Goal: Task Accomplishment & Management: Use online tool/utility

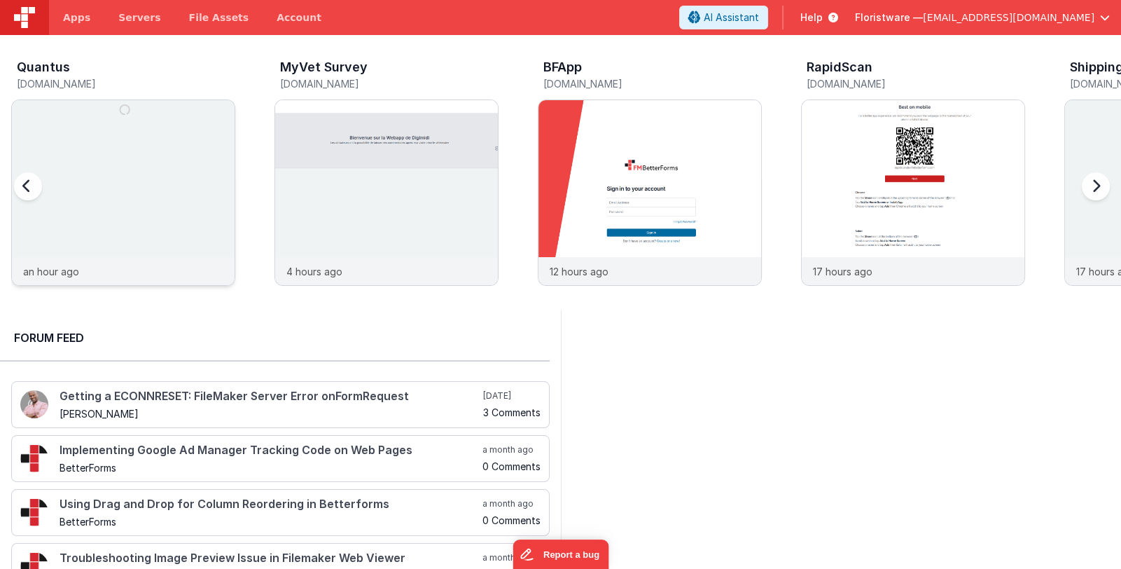
click at [183, 209] on img at bounding box center [123, 211] width 223 height 223
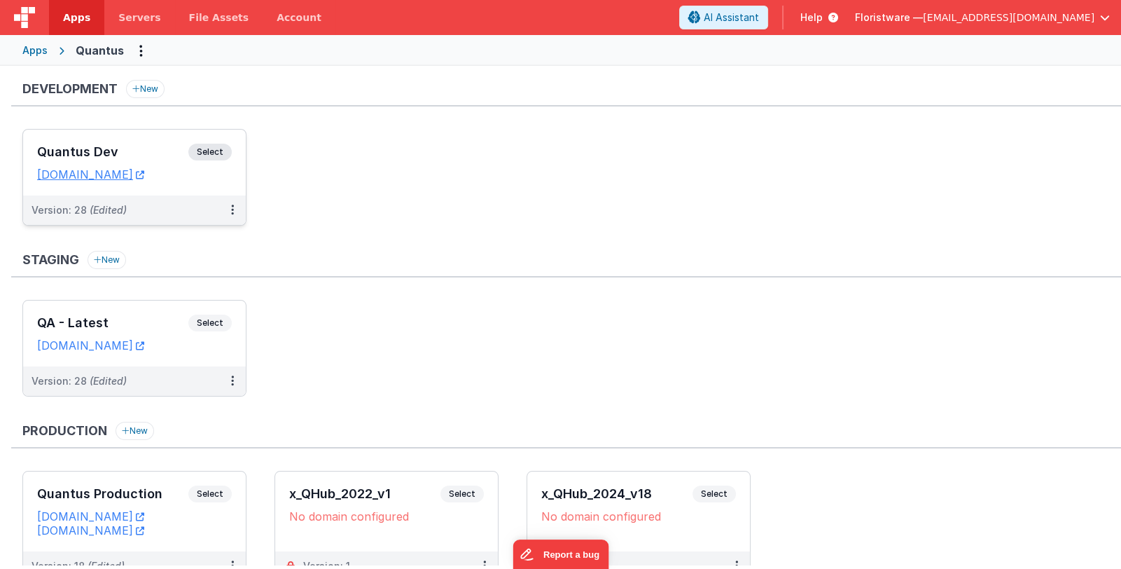
click at [141, 150] on h3 "Quantus Dev" at bounding box center [112, 152] width 151 height 14
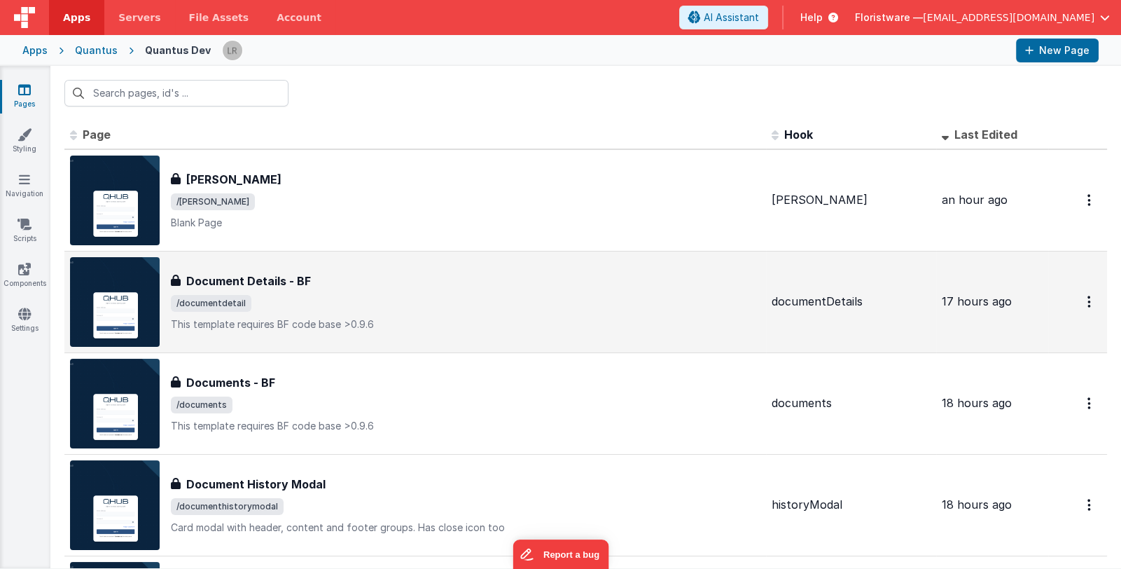
click at [419, 288] on div "Document Details - BF Document Details - BF /documentdetail This template requi…" at bounding box center [466, 301] width 590 height 59
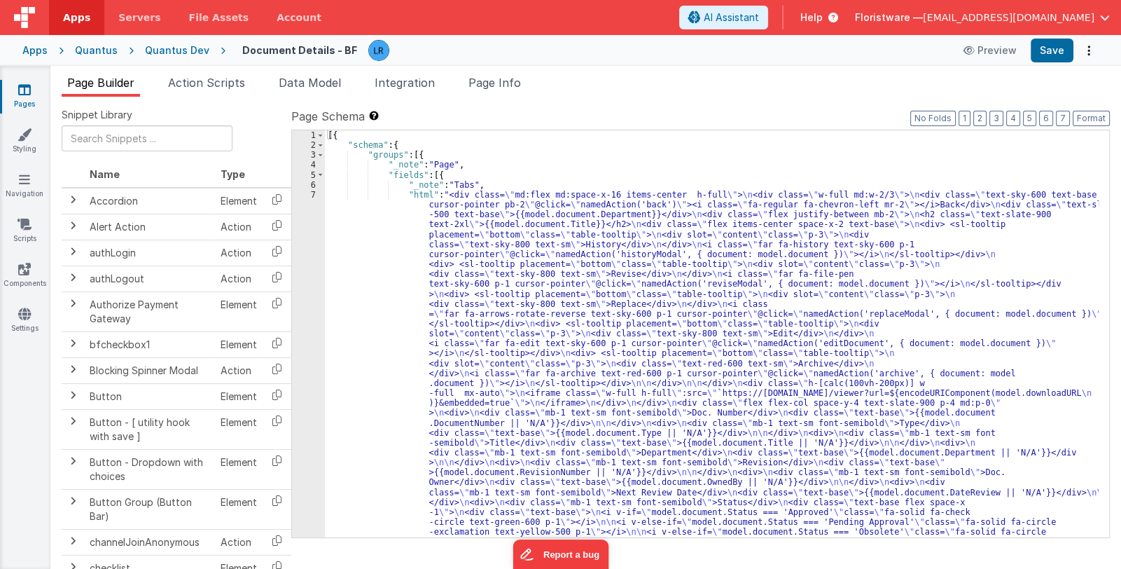
scroll to position [118, 0]
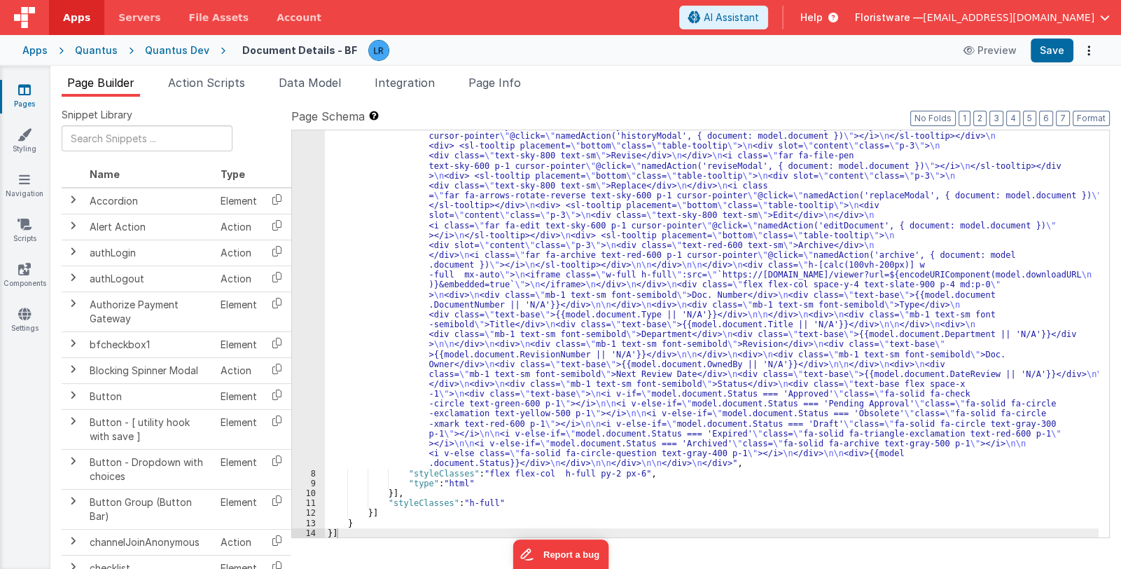
click at [550, 351] on div ""html" : "<div class= \" md:flex md:space-x-16 items-center h-full \" > \n <div…" at bounding box center [712, 478] width 774 height 814
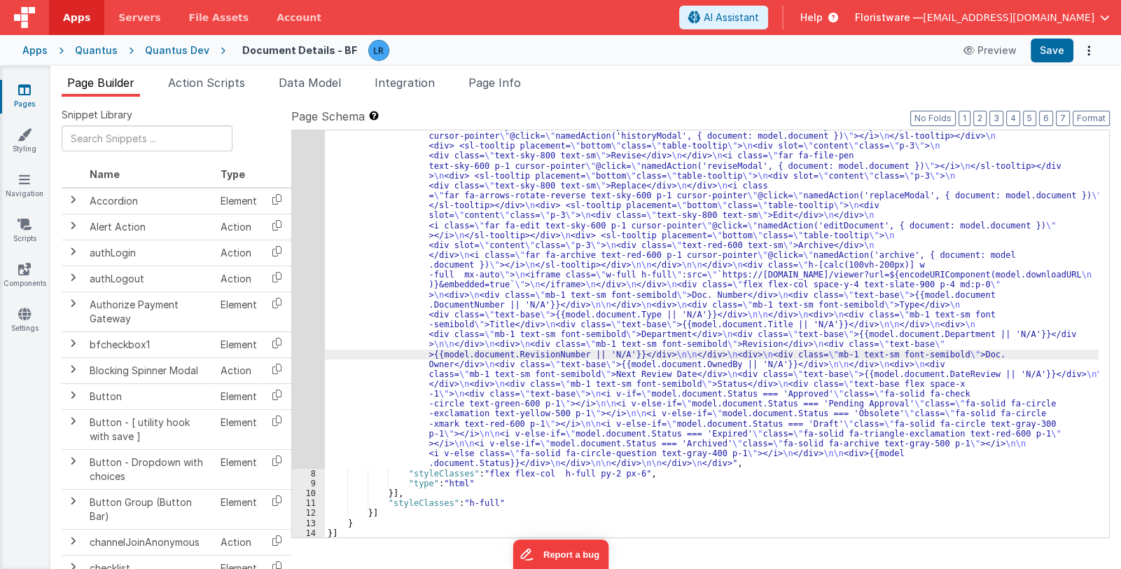
click at [19, 103] on link "Pages" at bounding box center [24, 97] width 50 height 28
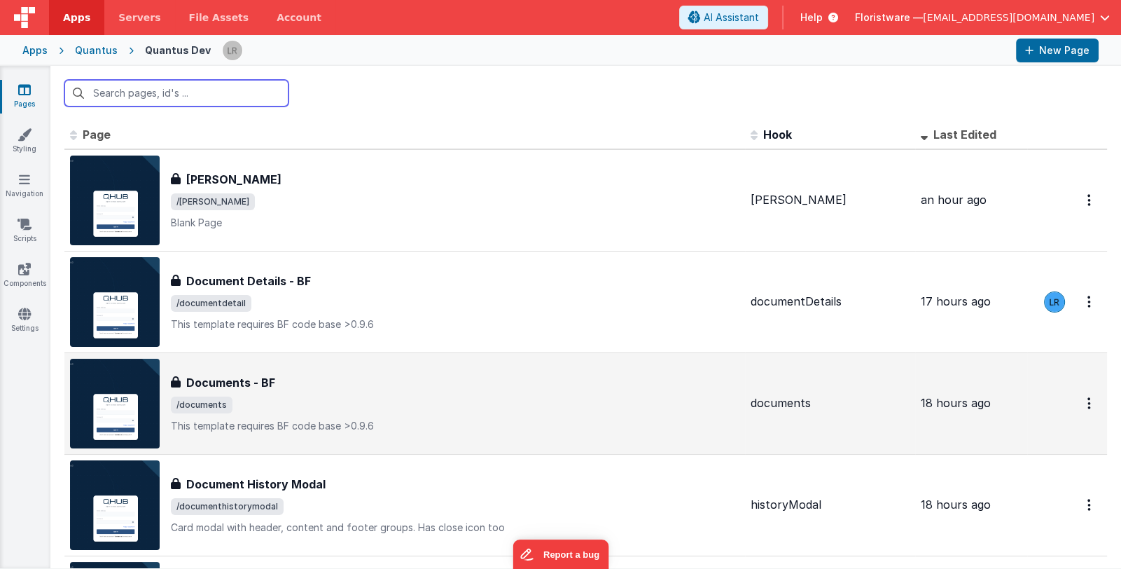
scroll to position [69, 0]
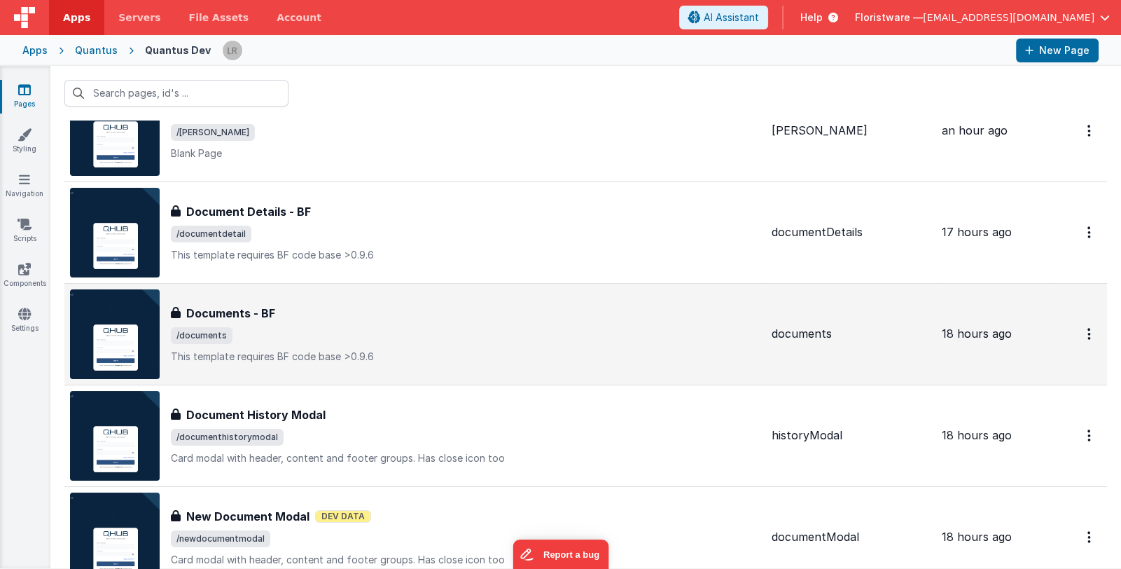
click at [419, 330] on span "/documents" at bounding box center [466, 335] width 590 height 17
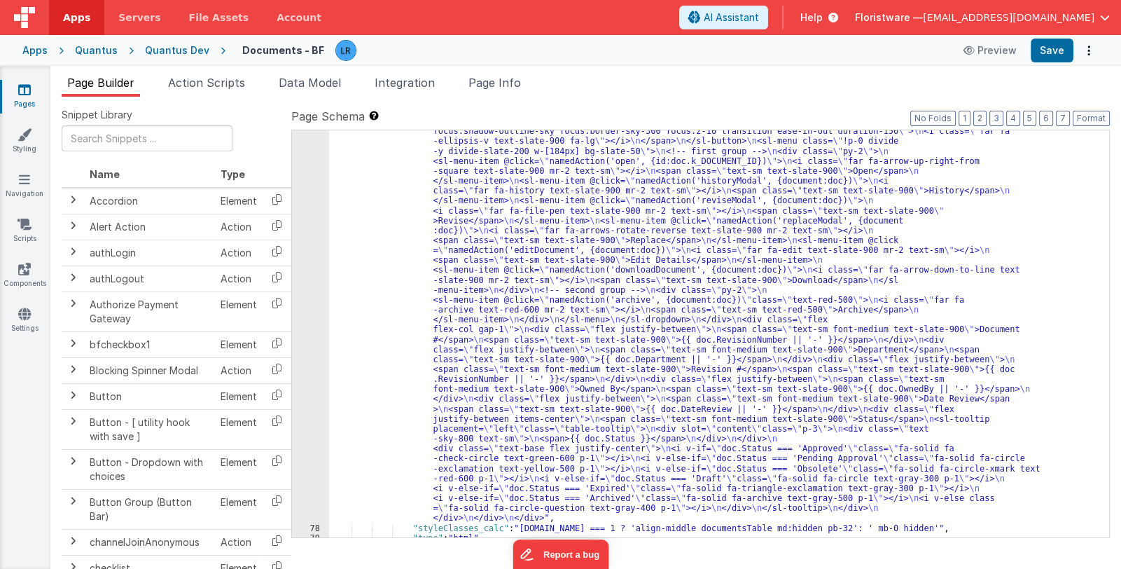
scroll to position [1624, 0]
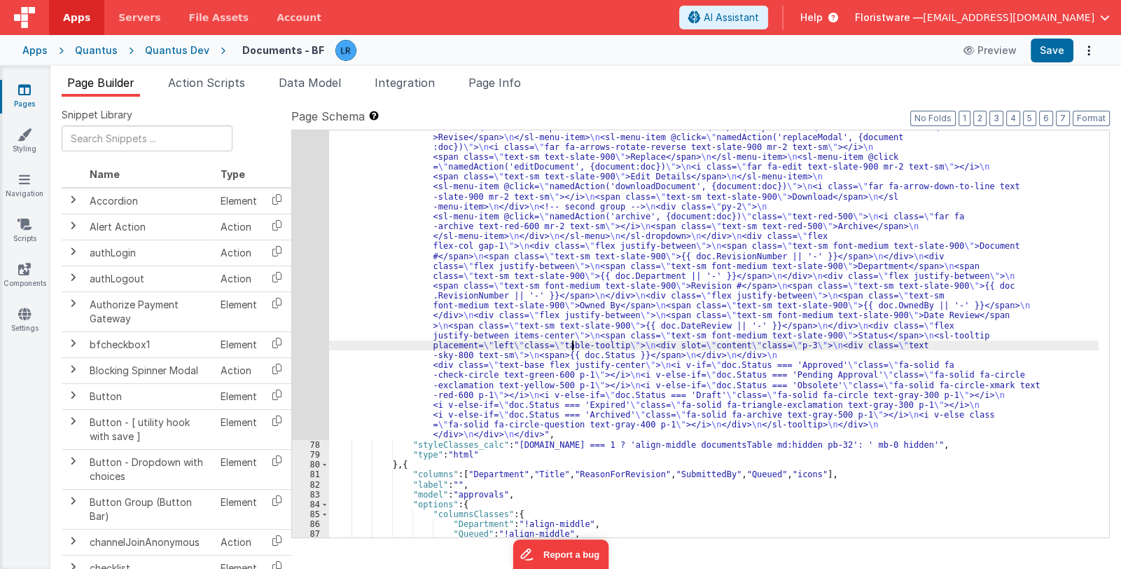
click at [571, 346] on div ""html" : "<div class= \" flex flex-col gap-4 w-full \" > \n <div v-for= \" doc …" at bounding box center [713, 415] width 769 height 884
click at [309, 324] on div "77" at bounding box center [310, 206] width 37 height 466
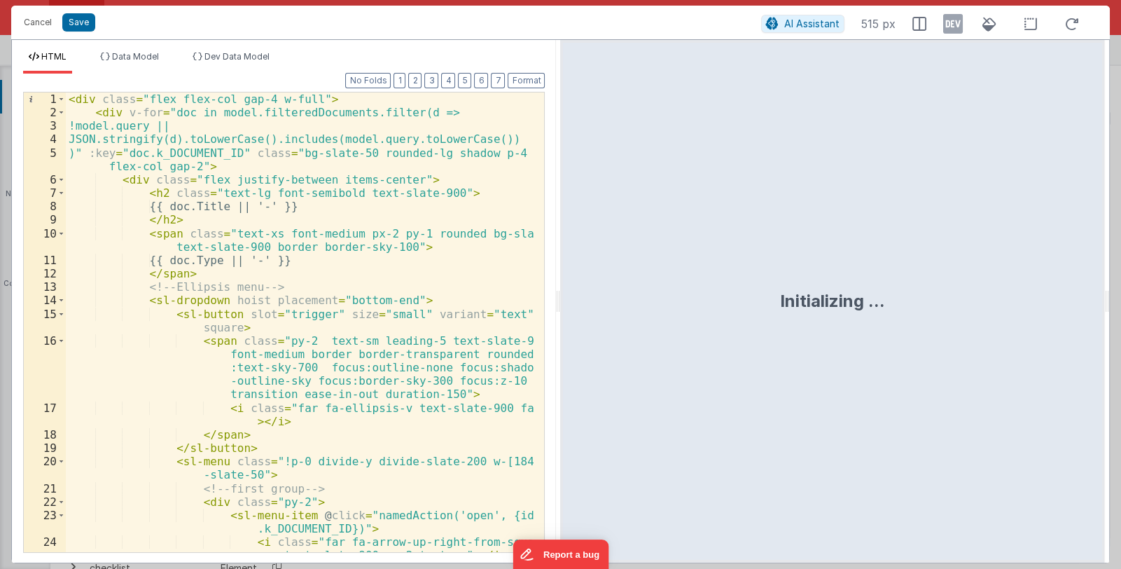
scroll to position [47, 0]
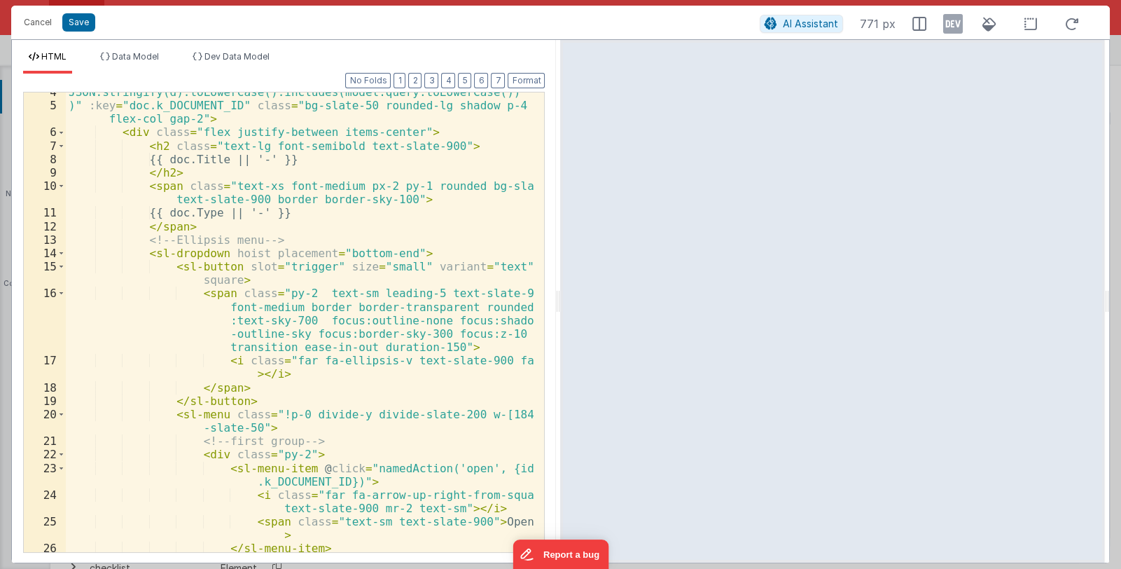
click at [302, 293] on div "JSON.stringify(d).toLowerCase().includes(model.query.toLowerCase()) )" :key = "…" at bounding box center [300, 335] width 468 height 500
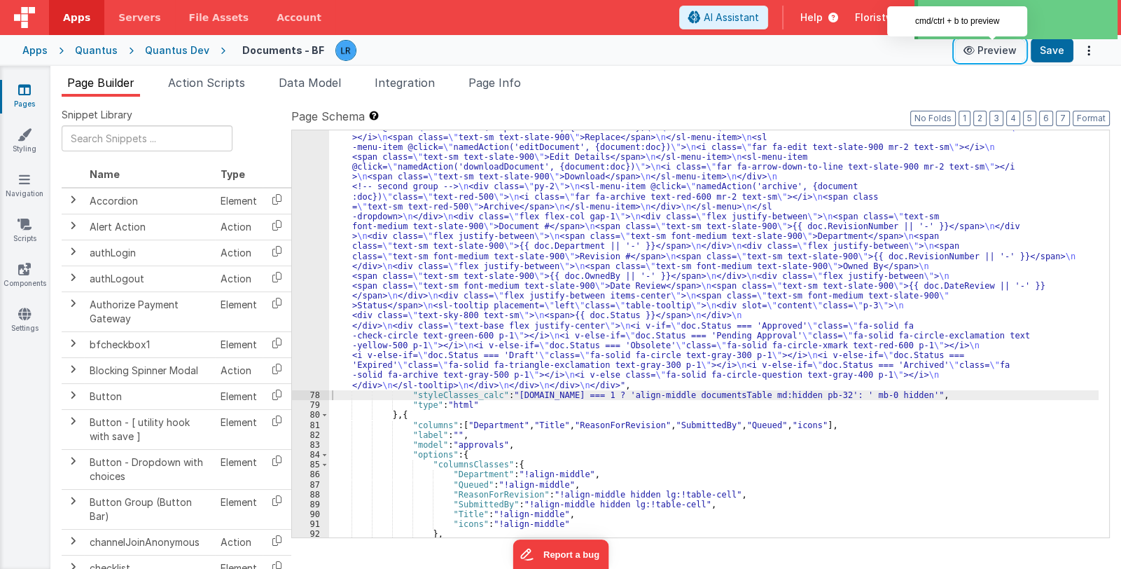
click at [984, 49] on button "Preview" at bounding box center [990, 50] width 70 height 22
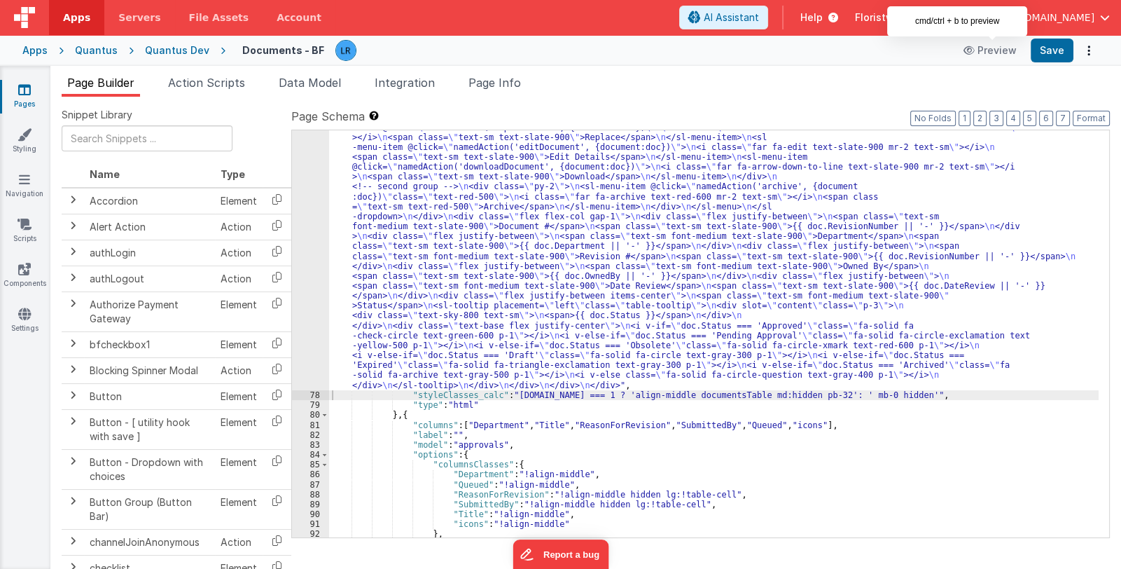
click at [464, 365] on div ""html" : "<div class= \" flex flex-col gap-4 w-full \" > \n <div v-for= \" doc …" at bounding box center [713, 390] width 769 height 834
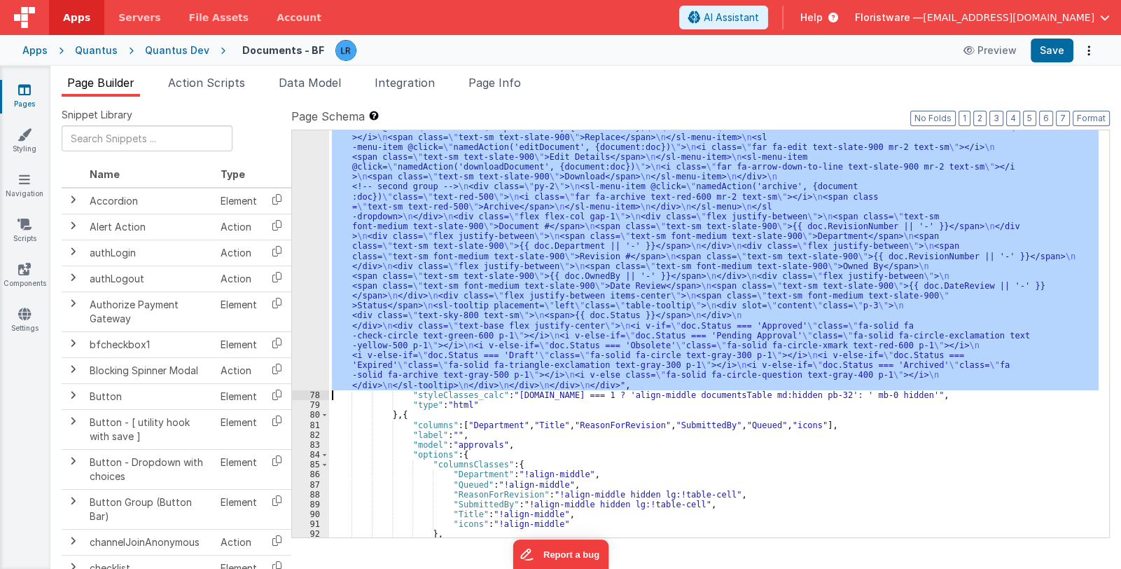
click at [314, 358] on div "77" at bounding box center [310, 181] width 37 height 417
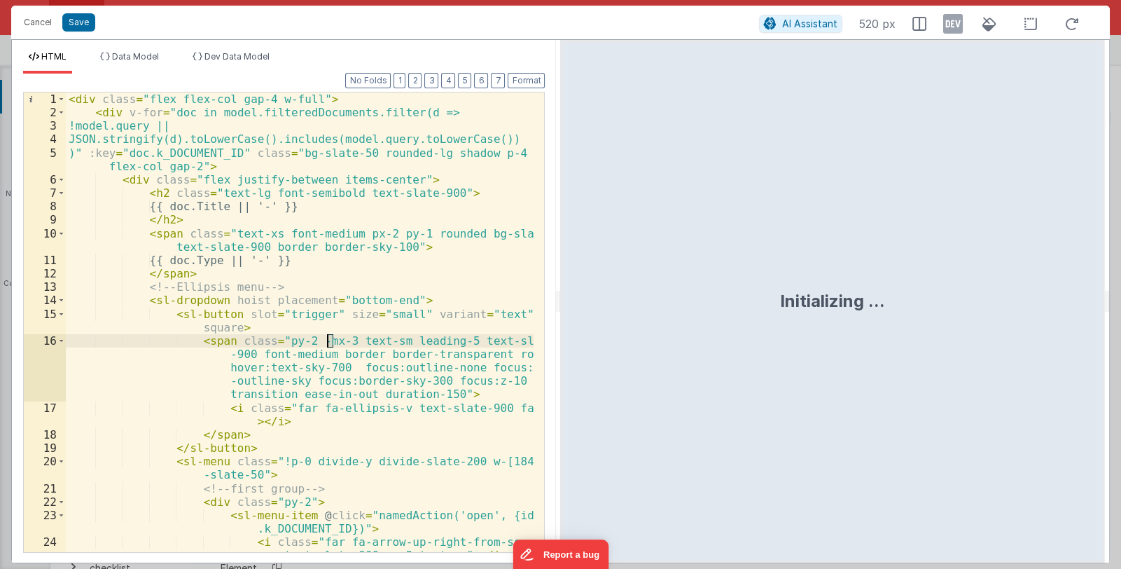
click at [329, 340] on div "< div class = "flex flex-col gap-4 w-full" > < div v-for = "doc in model.filter…" at bounding box center [300, 342] width 468 height 500
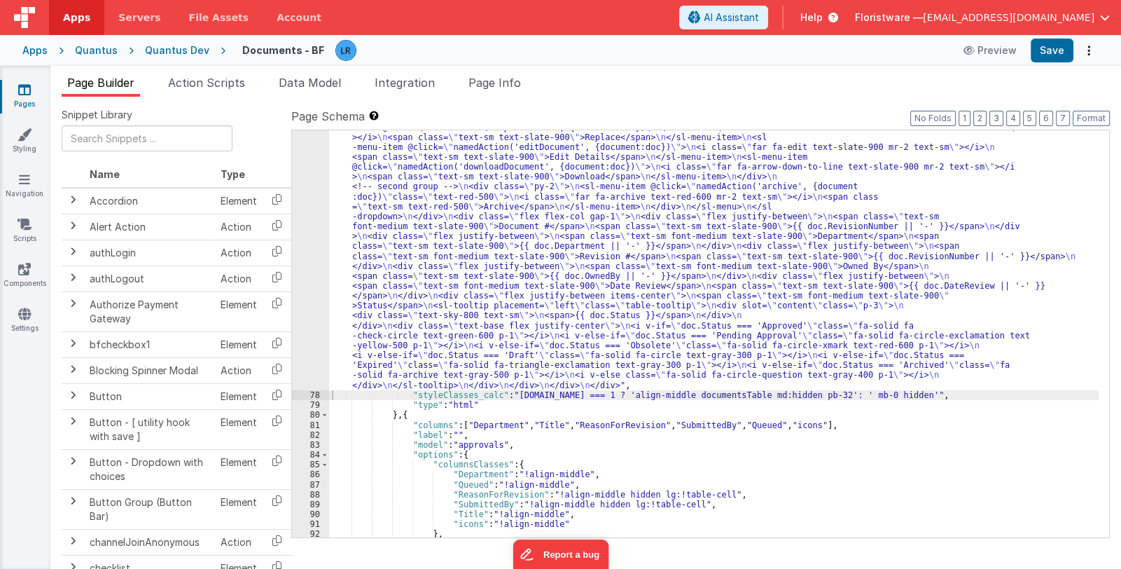
click at [410, 327] on div ""html" : "<div class= \" flex flex-col gap-4 w-full \" > \n <div v-for= \" doc …" at bounding box center [713, 390] width 769 height 834
click at [305, 343] on div "77" at bounding box center [310, 181] width 37 height 417
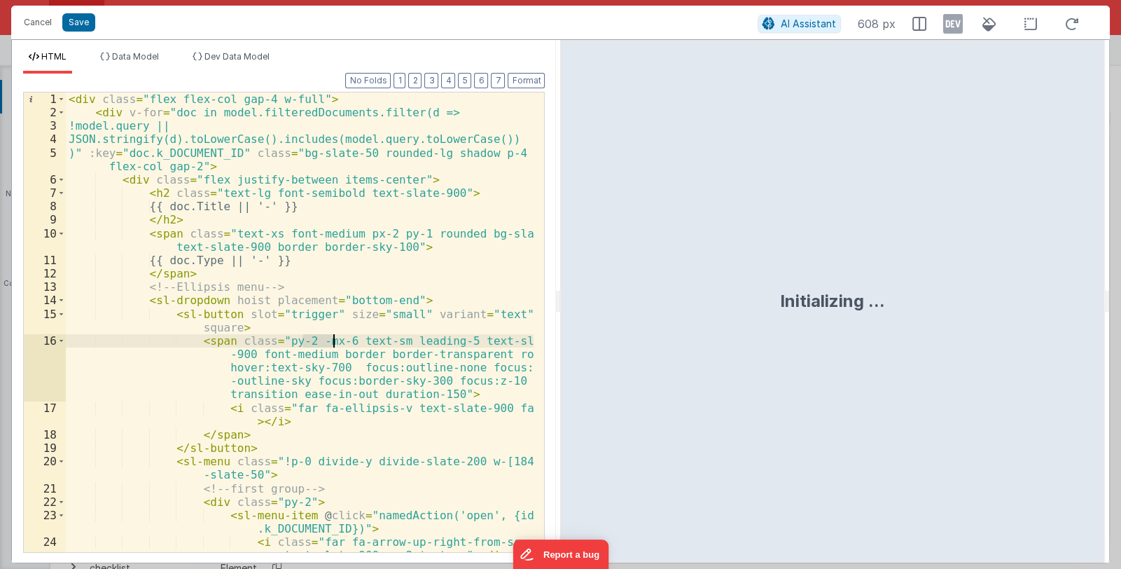
drag, startPoint x: 302, startPoint y: 342, endPoint x: 335, endPoint y: 340, distance: 33.0
click at [335, 340] on div "< div class = "flex flex-col gap-4 w-full" > < div v-for = "doc in model.filter…" at bounding box center [300, 342] width 468 height 500
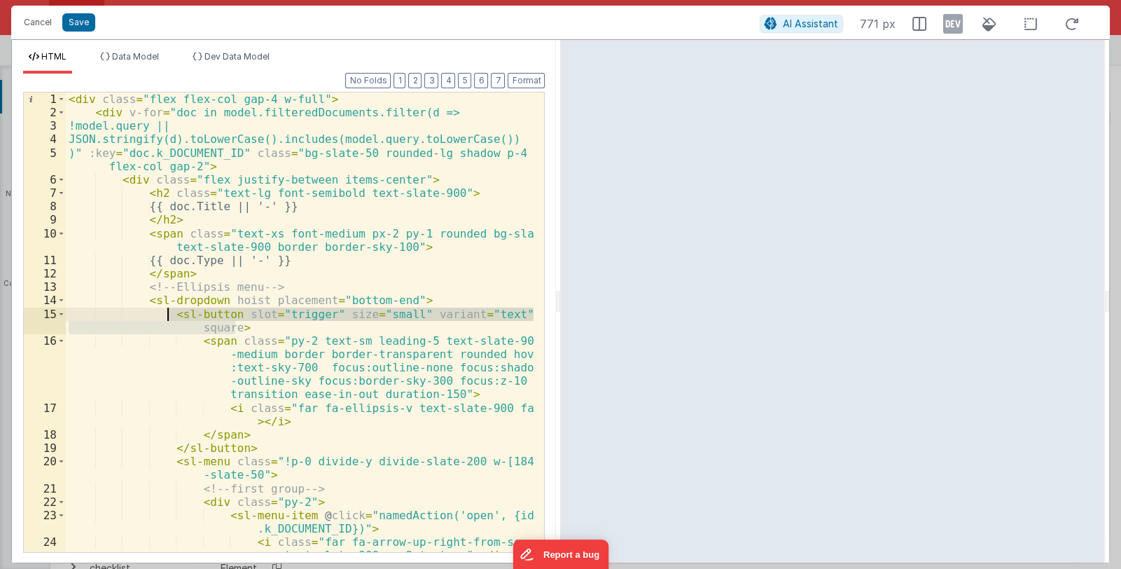
drag, startPoint x: 239, startPoint y: 328, endPoint x: 169, endPoint y: 313, distance: 71.5
click at [169, 313] on div "< div class = "flex flex-col gap-4 w-full" > < div v-for = "doc in model.filter…" at bounding box center [300, 342] width 468 height 500
click at [32, 25] on button "Cancel" at bounding box center [38, 23] width 42 height 20
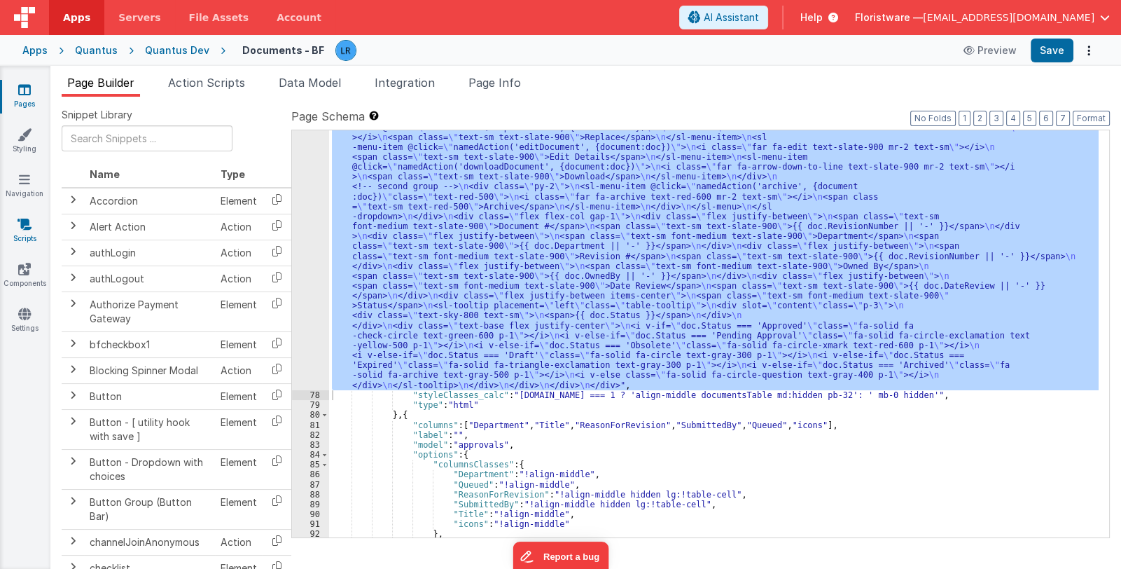
click at [29, 233] on link "Scripts" at bounding box center [24, 231] width 50 height 28
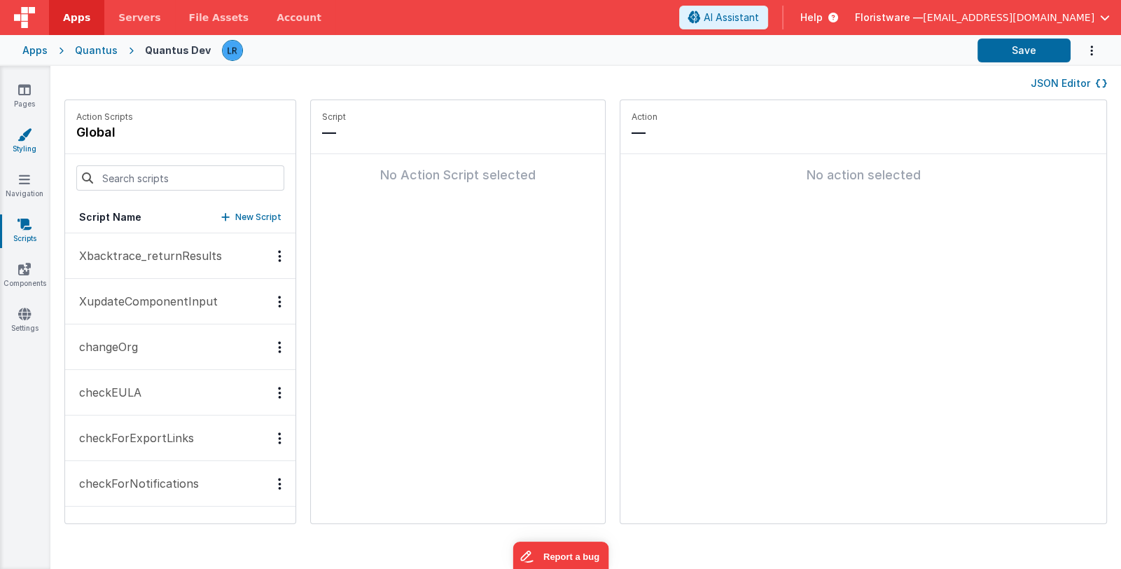
click at [25, 133] on icon at bounding box center [25, 134] width 14 height 14
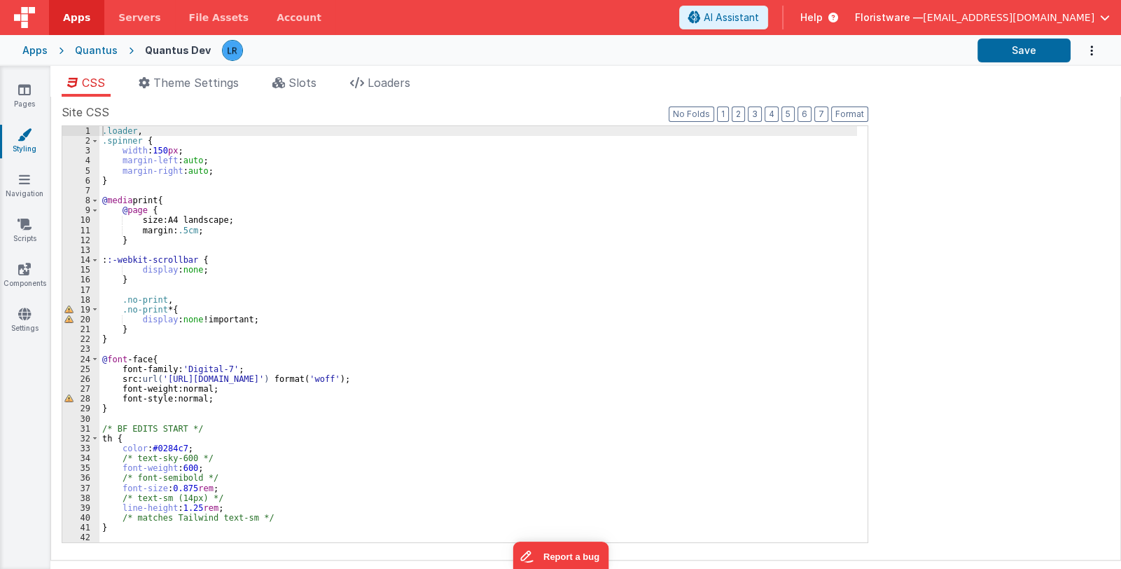
click at [353, 286] on div ".loader , .spinner { width : 150 px ; margin-left : auto ; margin-right : auto …" at bounding box center [478, 344] width 758 height 436
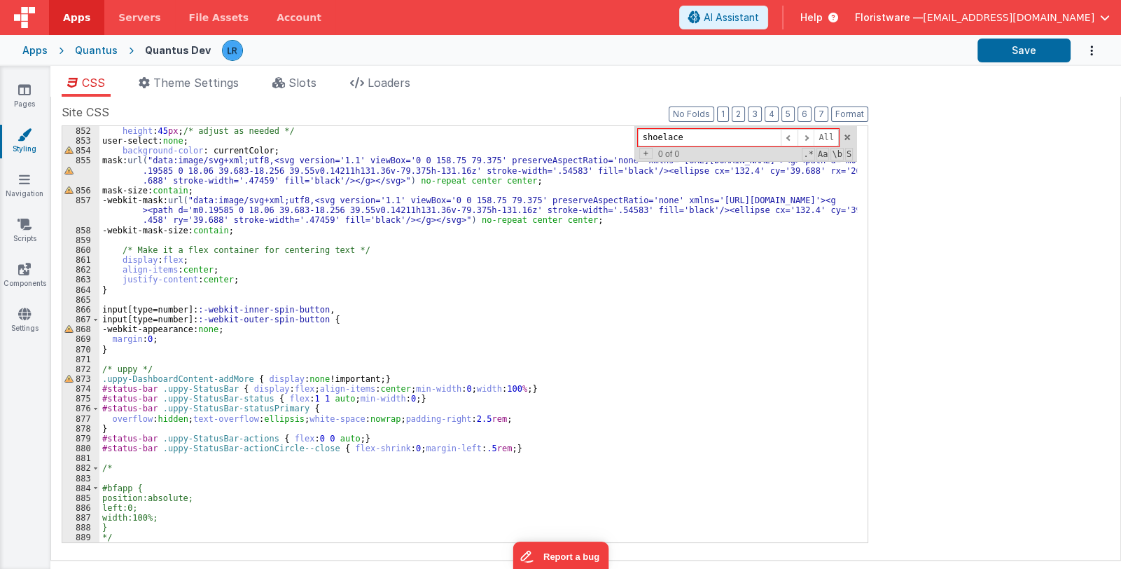
scroll to position [8560, 0]
type input "shoelace"
click at [132, 536] on div "width : 145 px ; /* adjust as needed */ height : 45 px ; /* adjust as needed */…" at bounding box center [478, 334] width 758 height 436
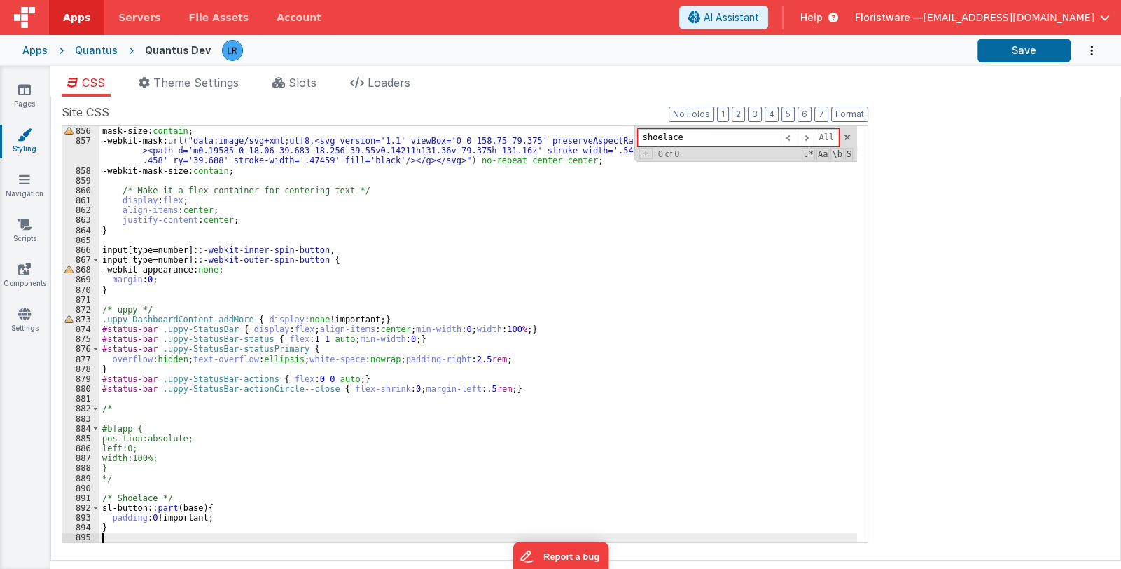
scroll to position [8619, 0]
click at [1016, 50] on button "Save" at bounding box center [1023, 51] width 93 height 24
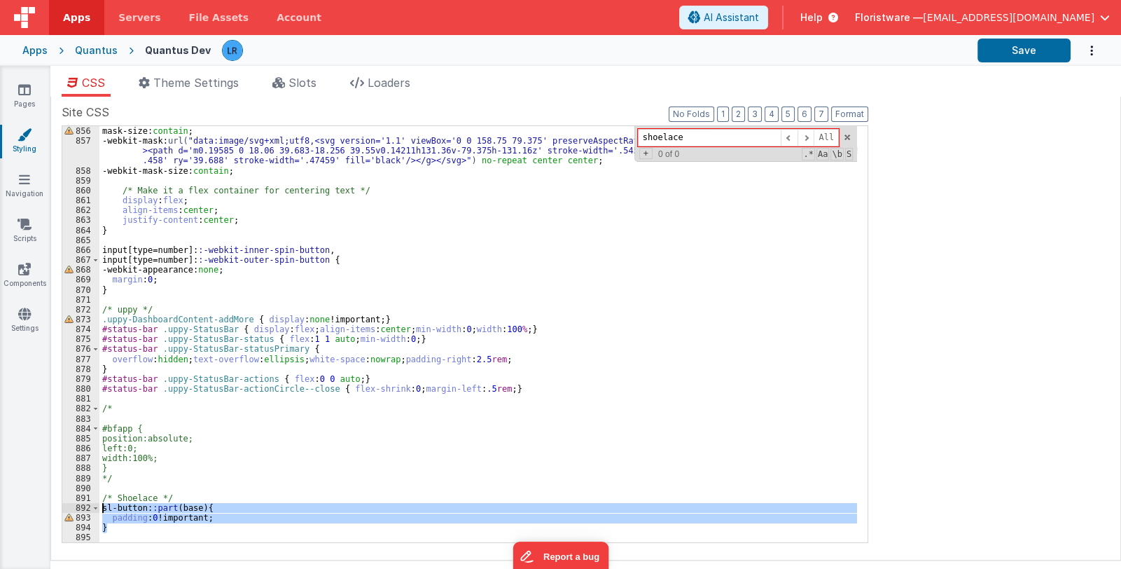
drag, startPoint x: 125, startPoint y: 529, endPoint x: 88, endPoint y: 511, distance: 41.7
click at [88, 511] on div "855 856 857 858 859 860 861 862 863 864 865 866 867 868 869 870 871 872 873 874…" at bounding box center [465, 333] width 807 height 417
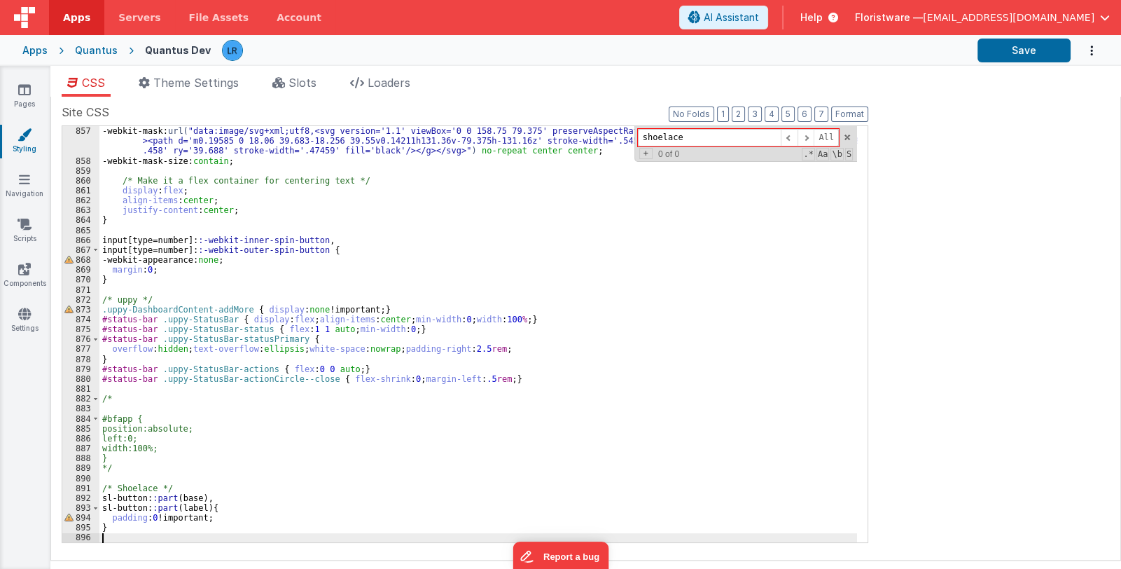
click at [921, 20] on span "Floristware —" at bounding box center [889, 18] width 68 height 14
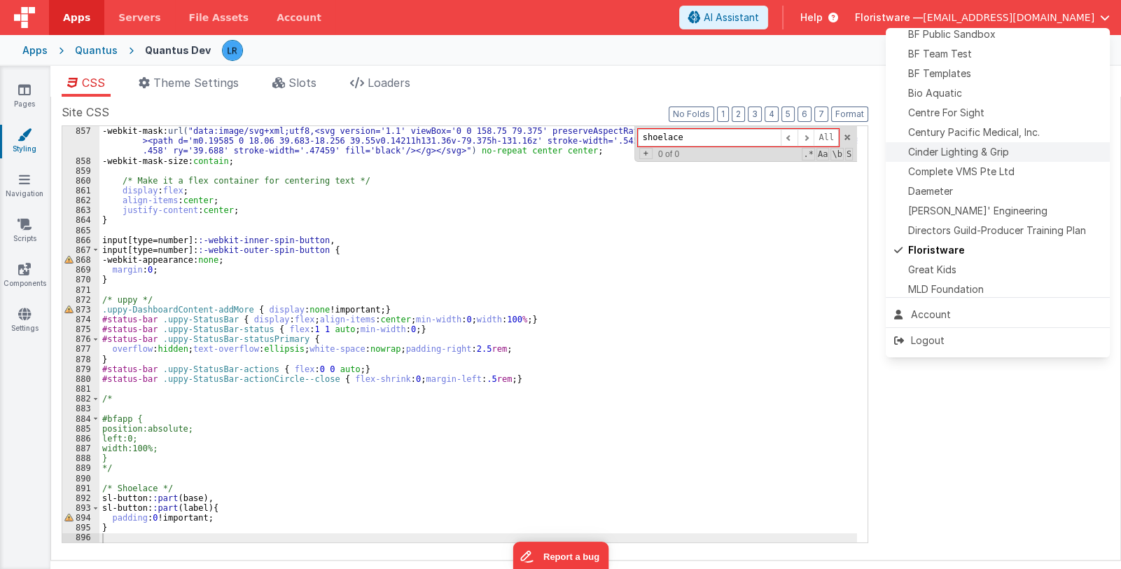
scroll to position [210, 0]
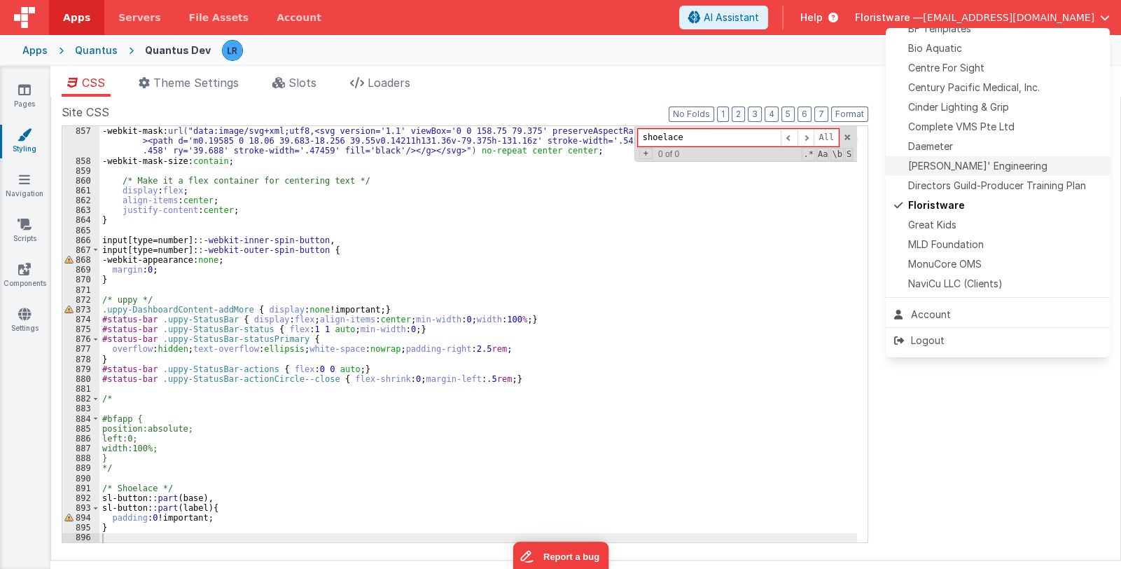
click at [972, 167] on span "[PERSON_NAME]' Engineering" at bounding box center [977, 166] width 139 height 14
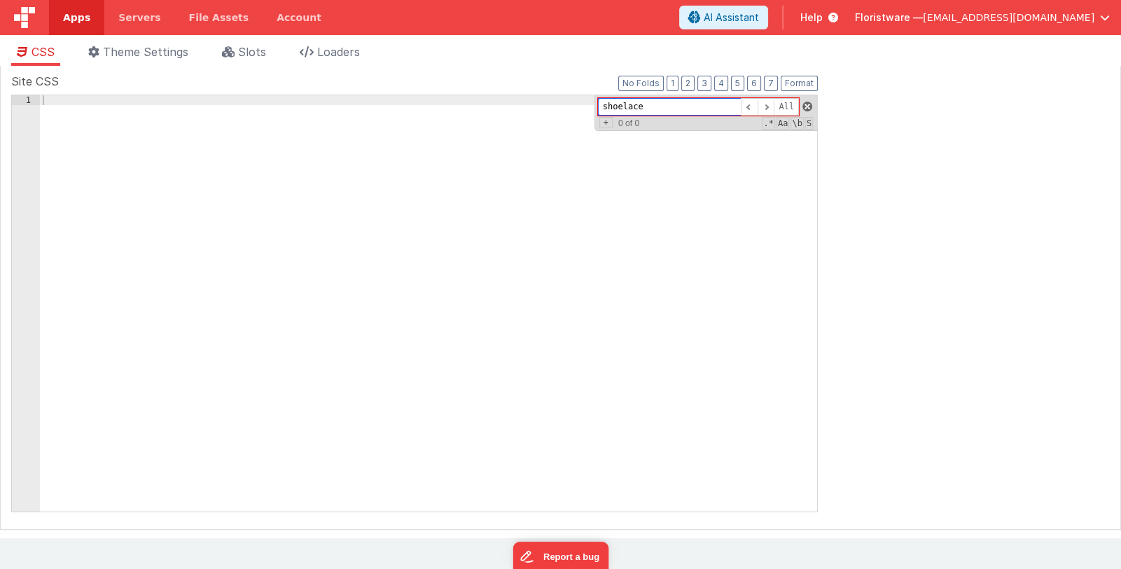
click at [811, 105] on span at bounding box center [807, 107] width 10 height 10
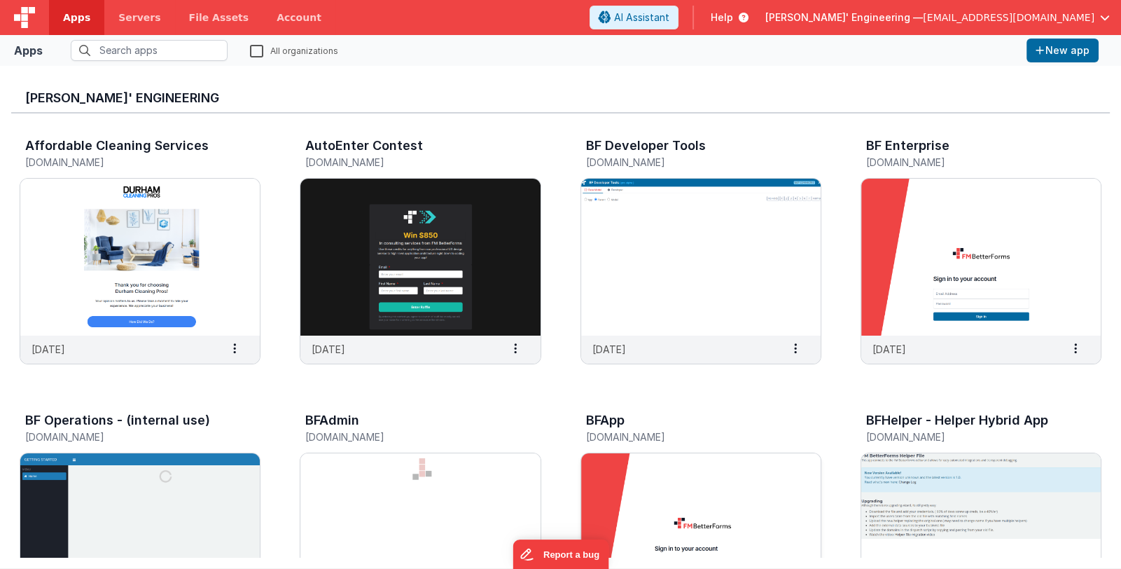
click at [663, 482] on img at bounding box center [700, 531] width 239 height 157
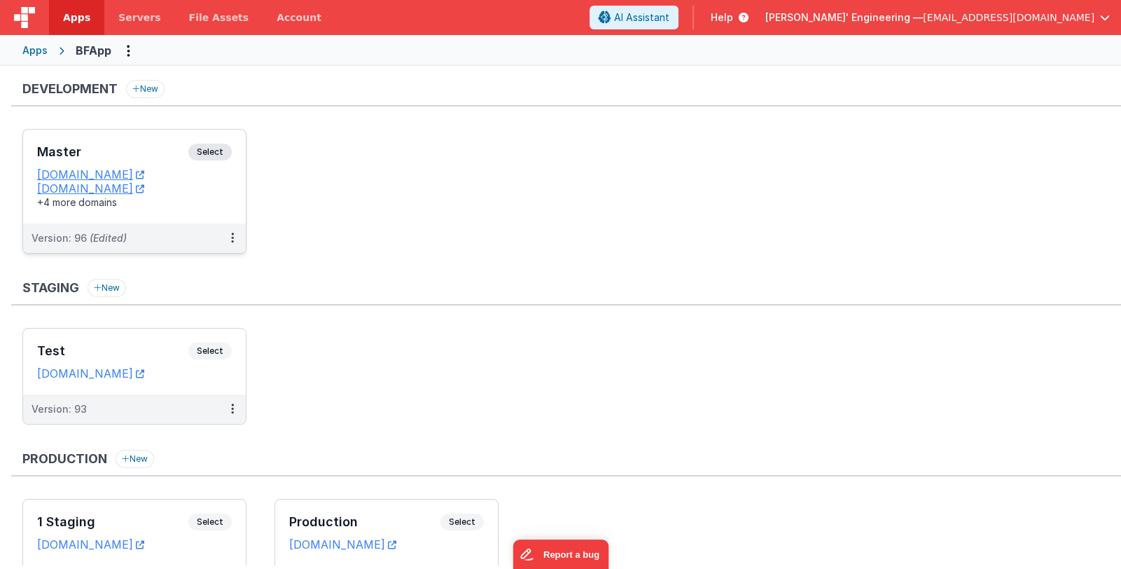
click at [135, 156] on h3 "Master" at bounding box center [112, 152] width 151 height 14
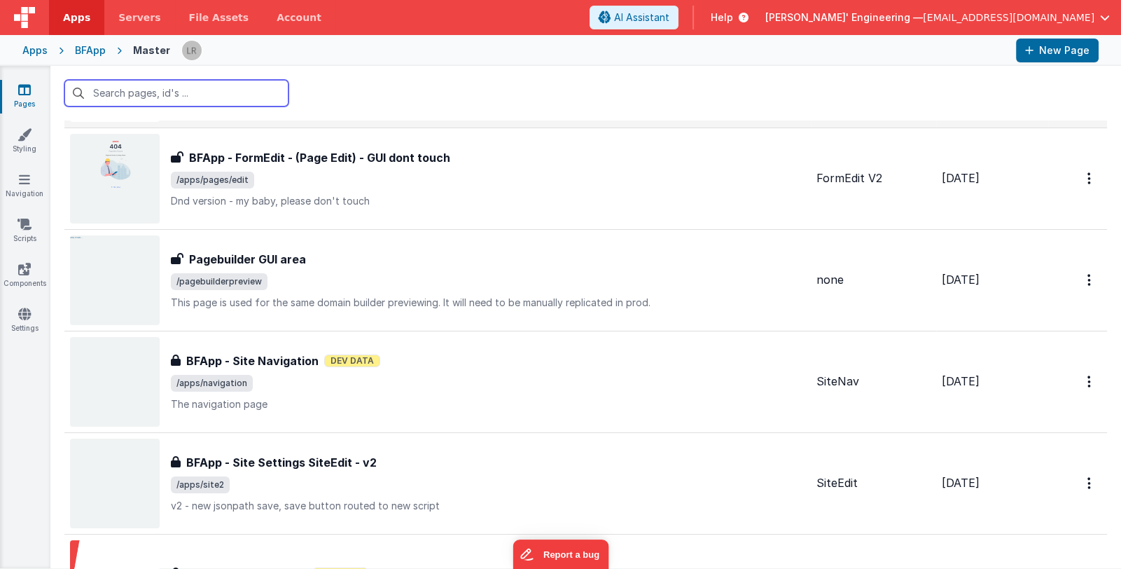
scroll to position [139, 0]
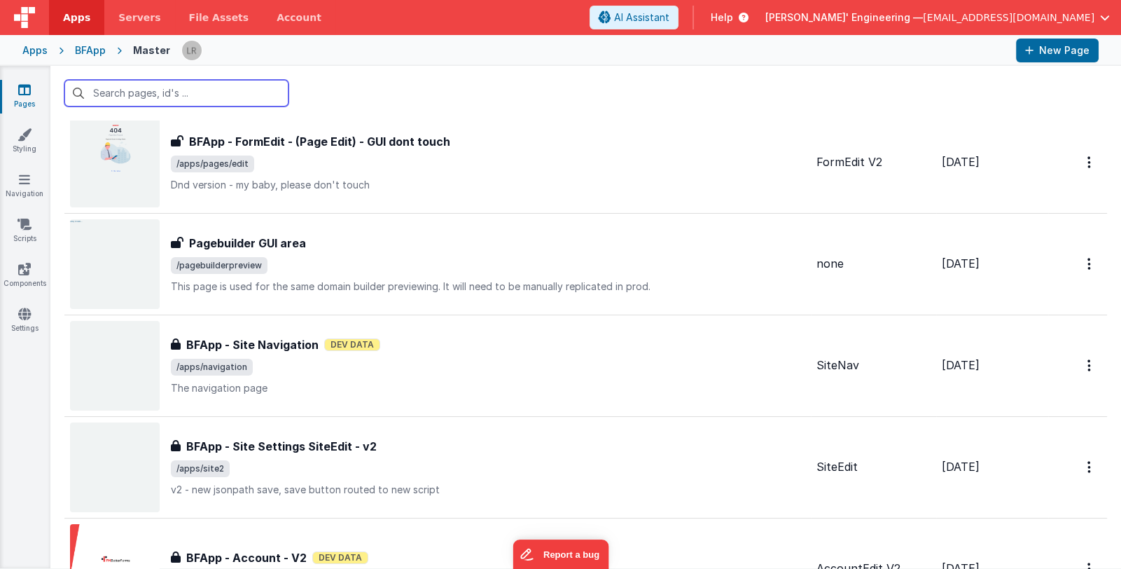
click at [190, 98] on input "text" at bounding box center [176, 93] width 224 height 27
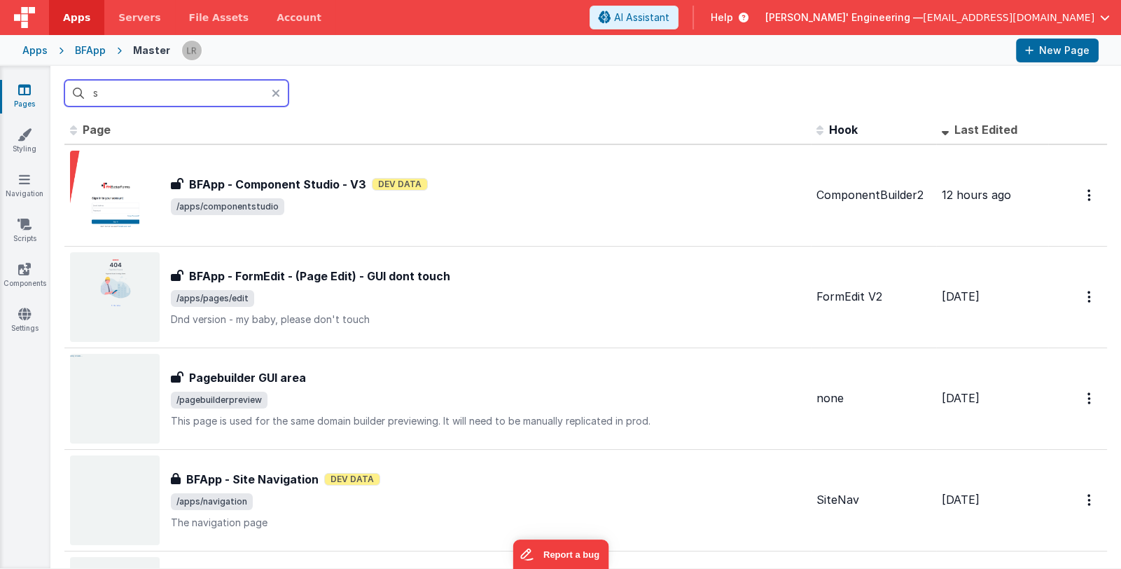
scroll to position [0, 0]
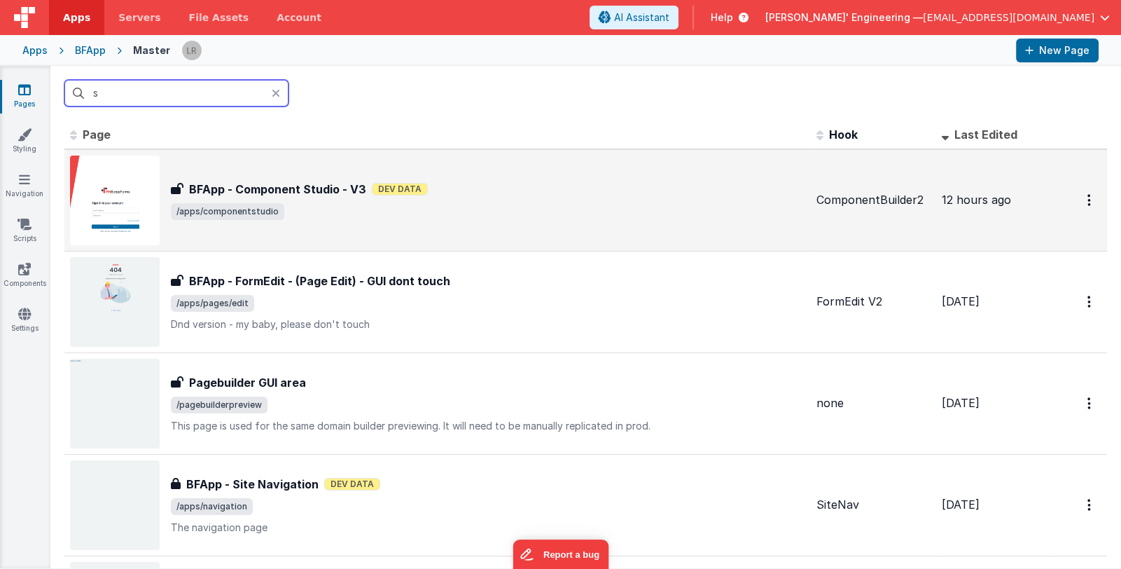
type input "s"
click at [595, 219] on span "/apps/componentstudio" at bounding box center [488, 211] width 634 height 17
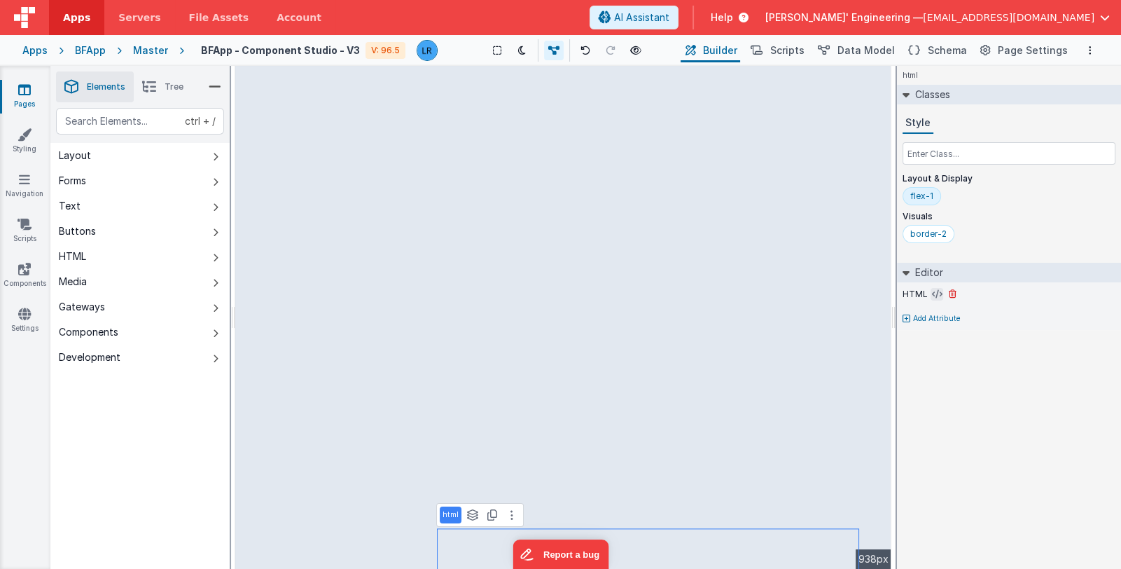
click at [933, 295] on icon at bounding box center [937, 293] width 11 height 11
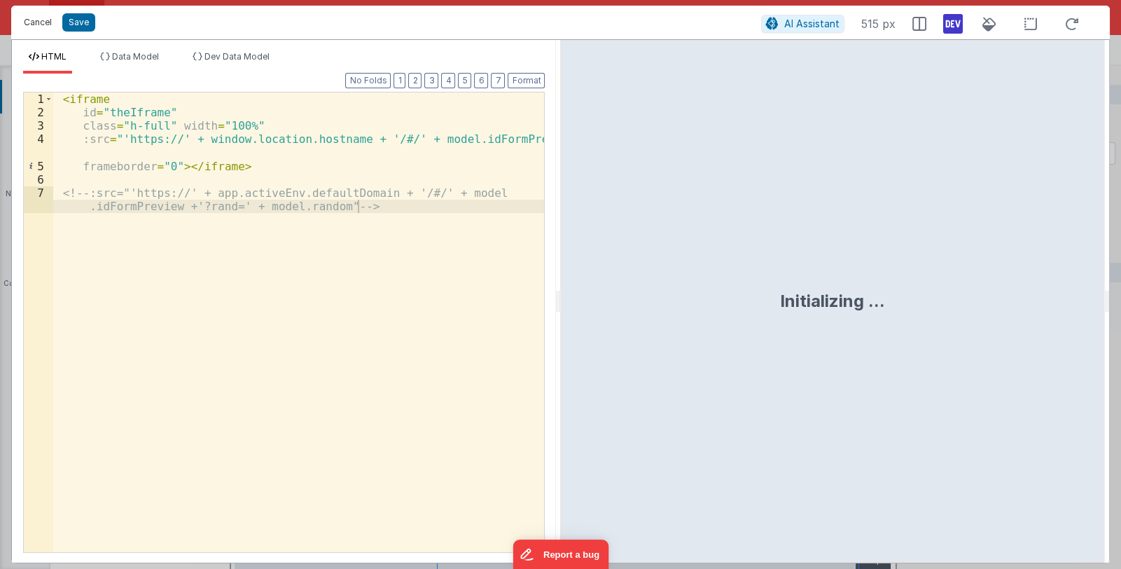
click at [34, 23] on button "Cancel" at bounding box center [38, 23] width 42 height 20
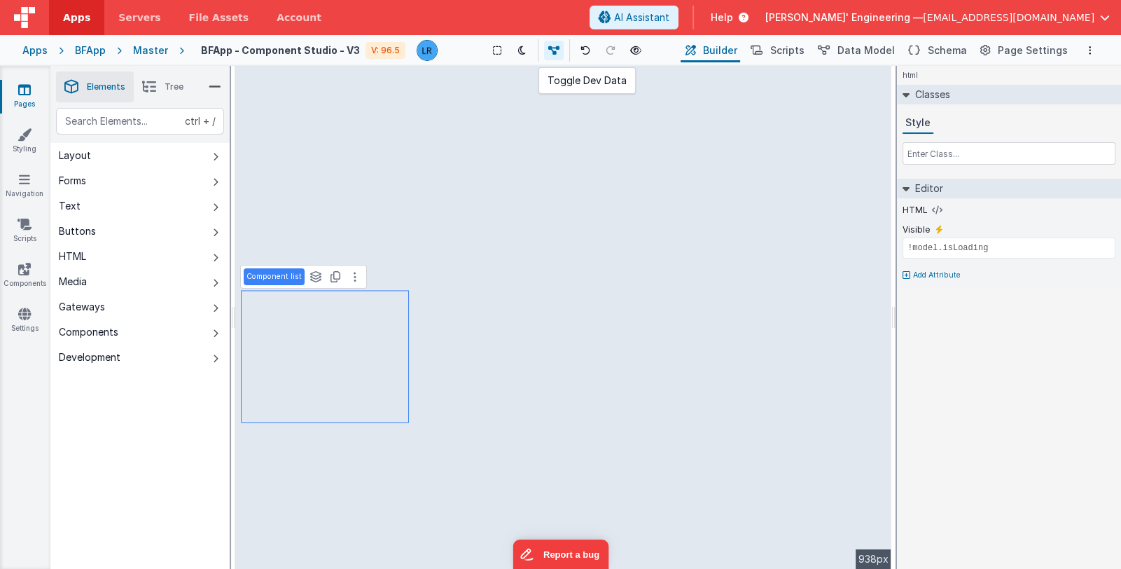
click at [555, 52] on icon at bounding box center [553, 51] width 11 height 10
click at [555, 52] on icon at bounding box center [555, 51] width 11 height 10
click at [639, 49] on icon at bounding box center [637, 51] width 11 height 10
click at [88, 51] on div "BFApp" at bounding box center [90, 50] width 31 height 14
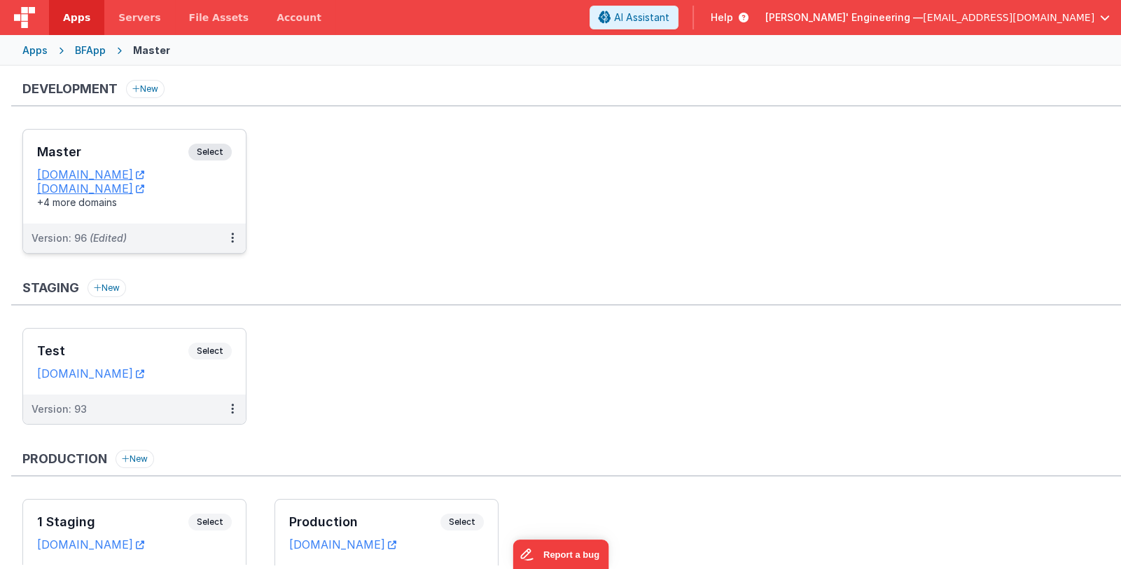
click at [130, 145] on h3 "Master" at bounding box center [112, 152] width 151 height 14
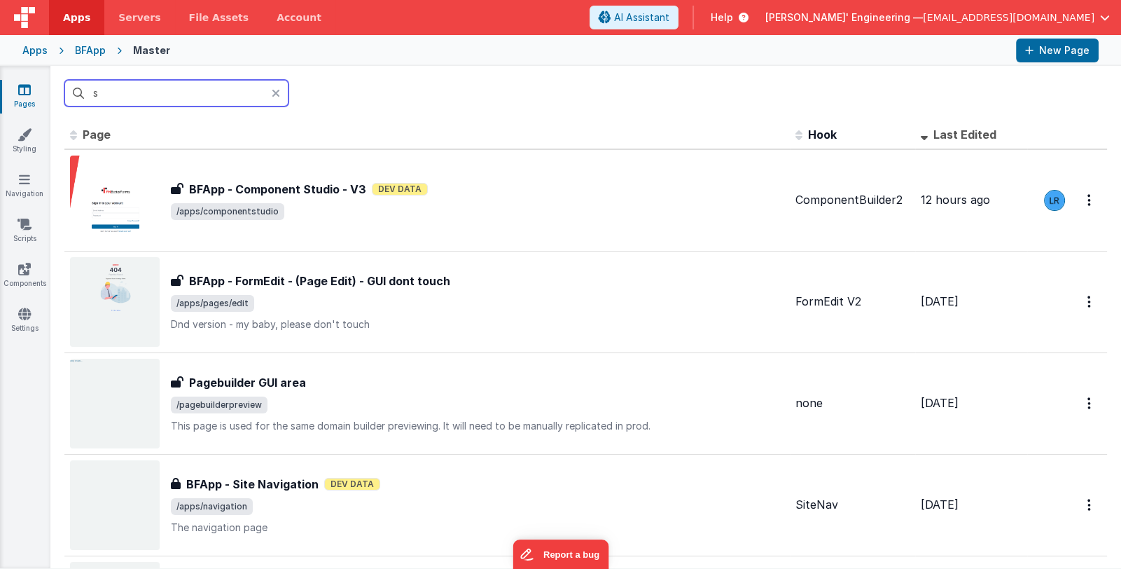
click at [217, 93] on input "s" at bounding box center [176, 93] width 224 height 27
click at [22, 95] on icon at bounding box center [24, 90] width 13 height 14
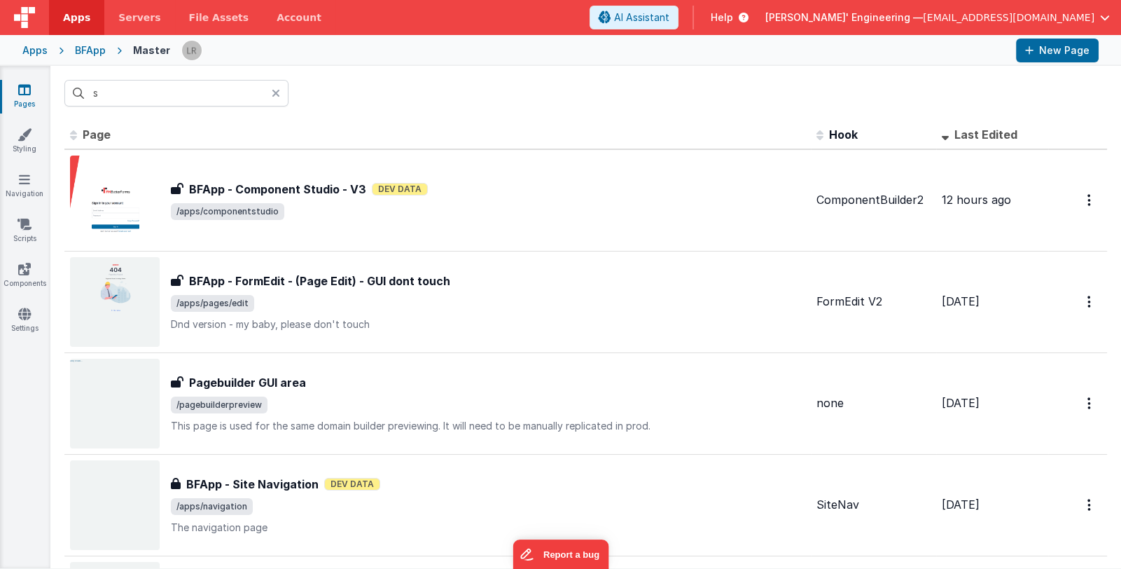
click at [36, 53] on div "Apps" at bounding box center [34, 50] width 25 height 14
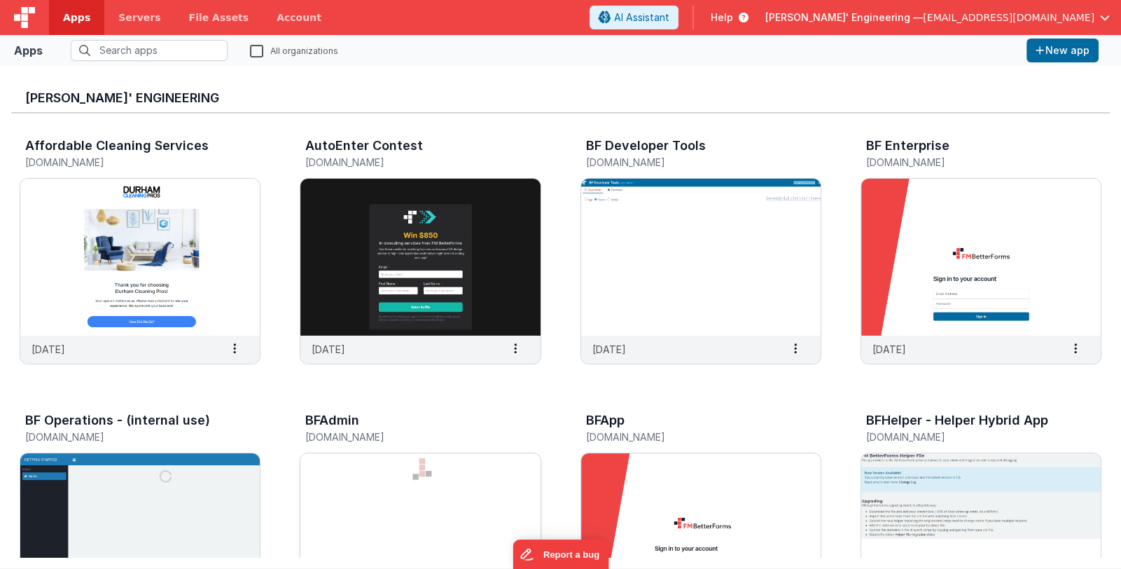
click at [405, 471] on img at bounding box center [419, 531] width 239 height 157
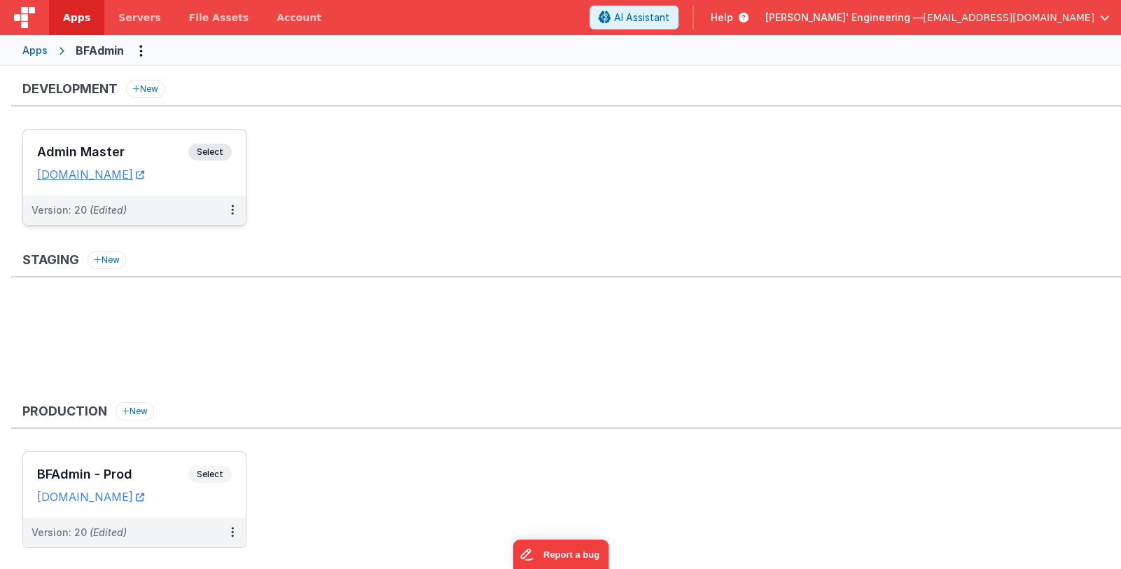
click at [127, 153] on h3 "Admin Master" at bounding box center [112, 152] width 151 height 14
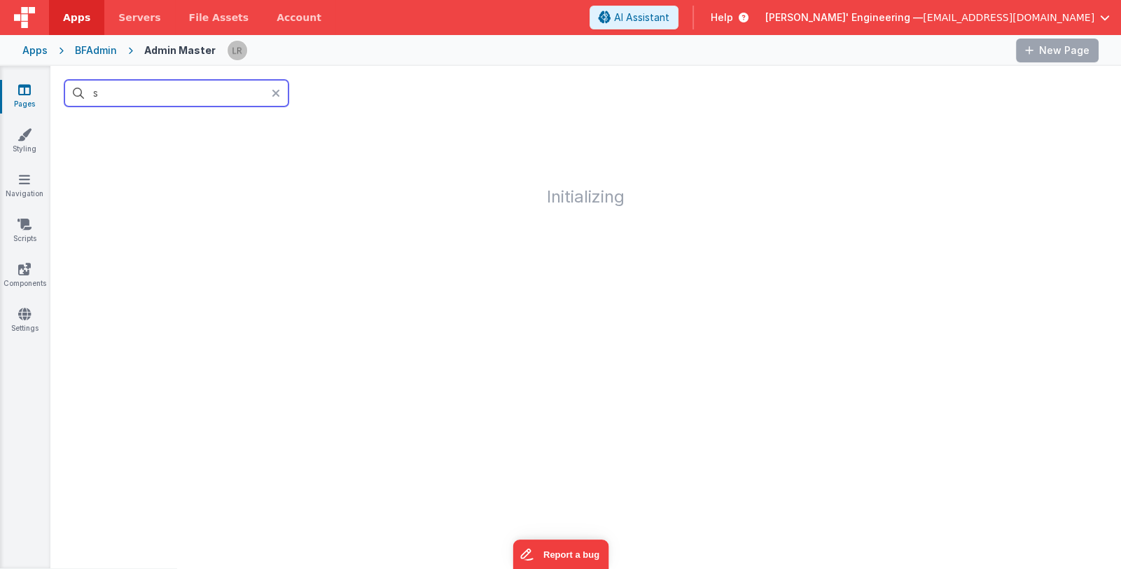
click at [235, 99] on input "s" at bounding box center [176, 93] width 224 height 27
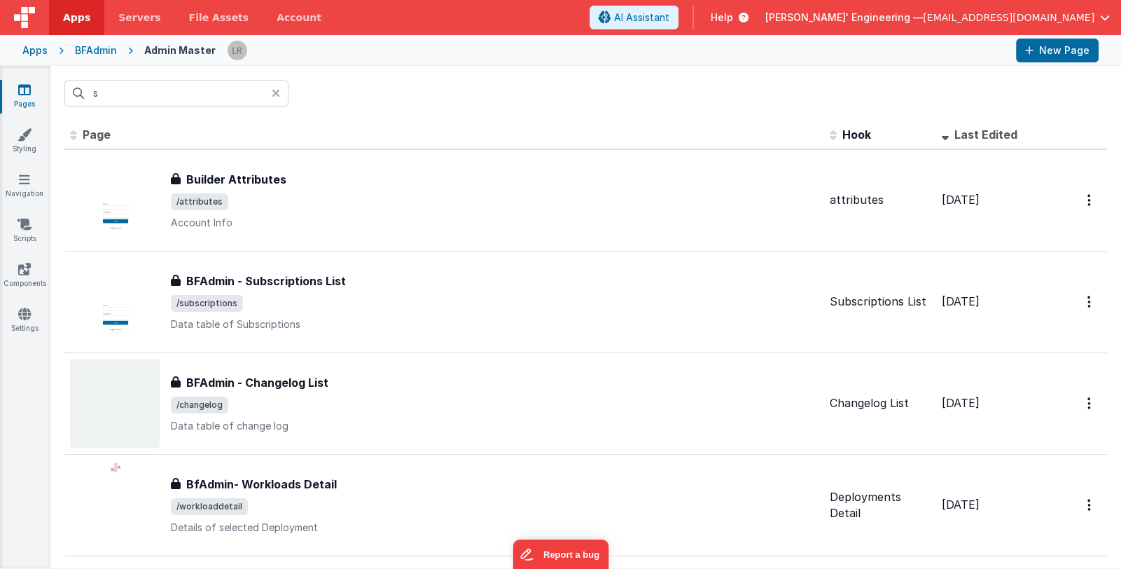
click at [277, 97] on icon at bounding box center [276, 93] width 8 height 11
click at [246, 95] on input "text" at bounding box center [176, 93] width 224 height 27
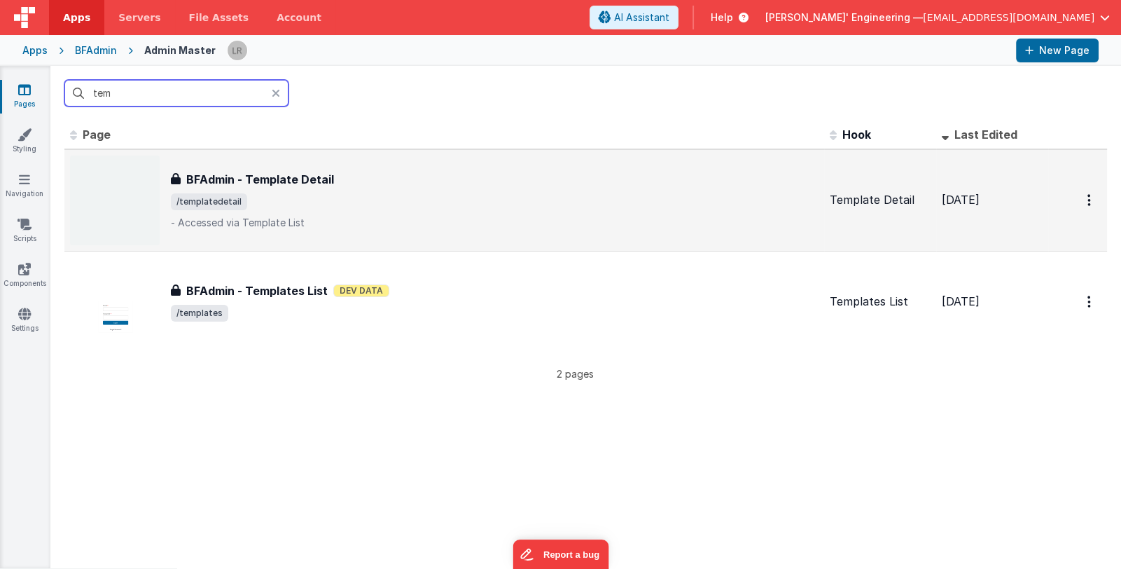
type input "tem"
click at [522, 171] on div "BFAdmin - Template Detail" at bounding box center [495, 179] width 648 height 17
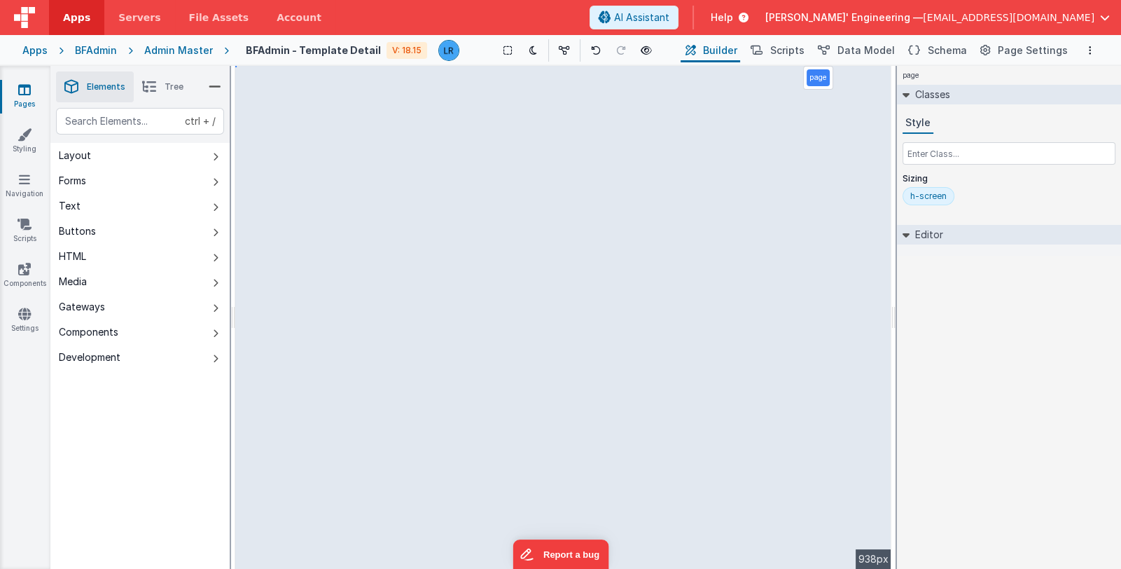
select select "required"
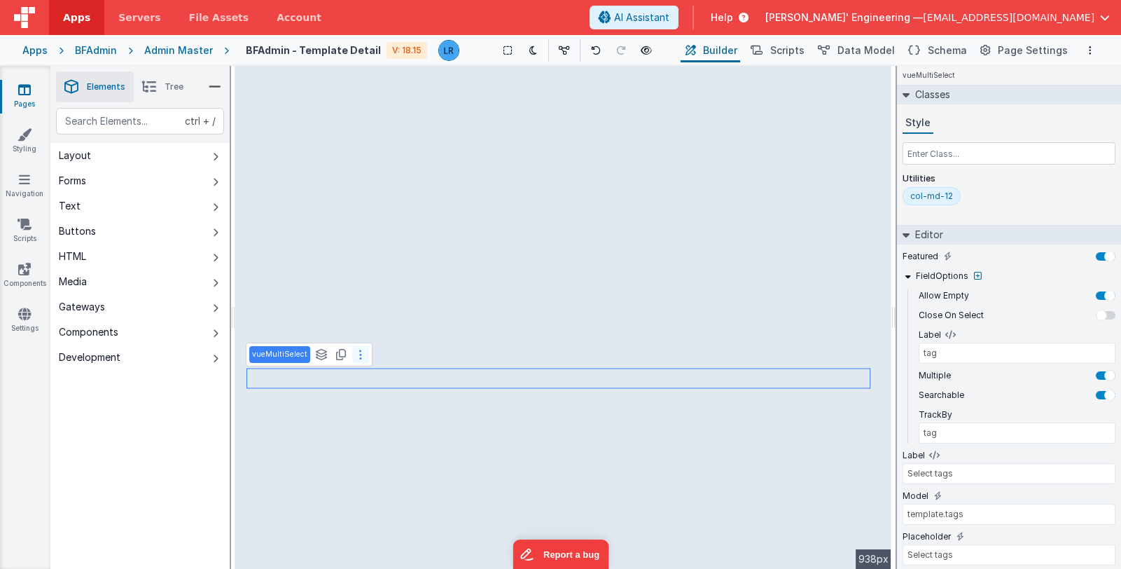
click at [358, 360] on button at bounding box center [360, 354] width 17 height 17
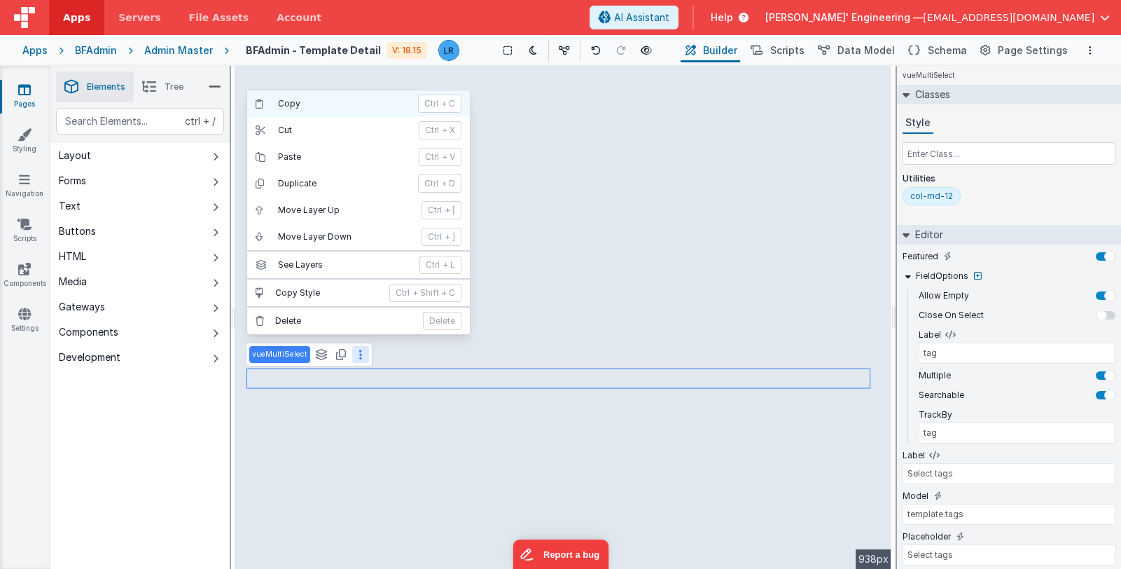
click at [344, 107] on p "Copy" at bounding box center [344, 103] width 132 height 11
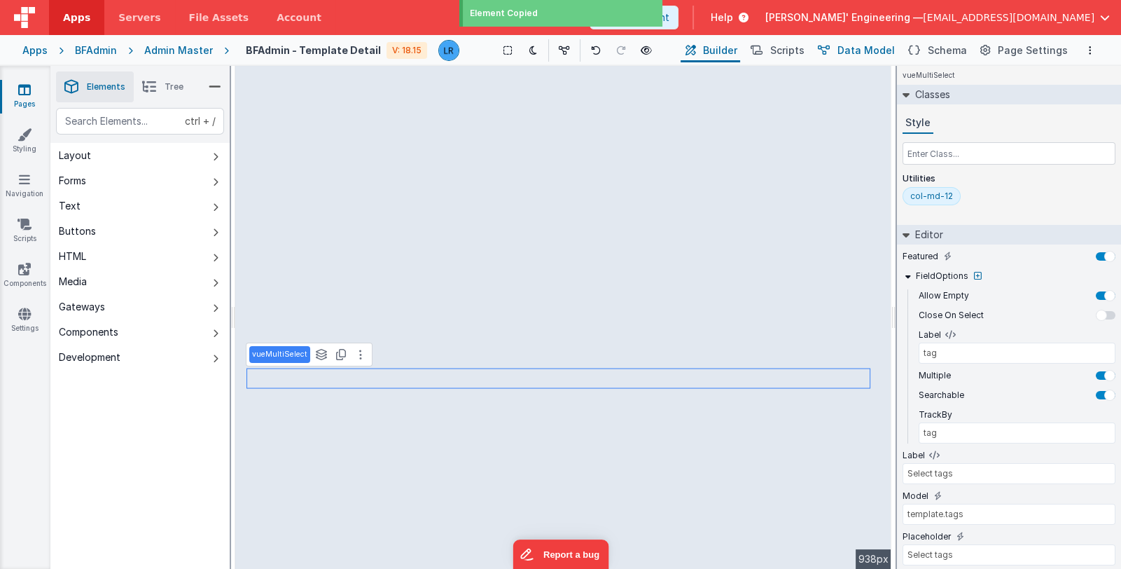
click at [863, 51] on span "Data Model" at bounding box center [865, 50] width 57 height 14
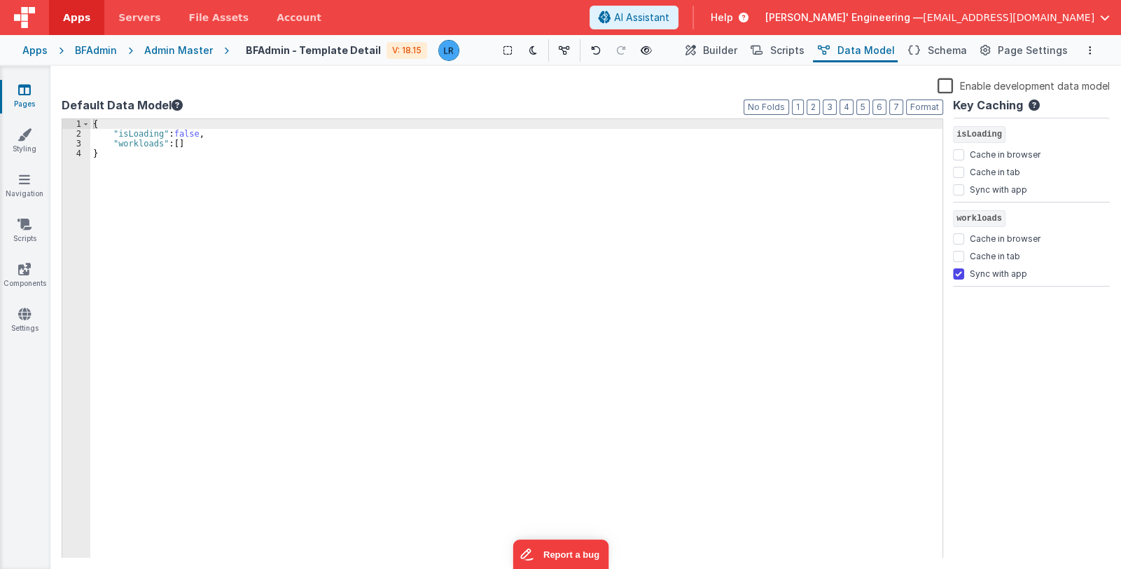
click at [20, 93] on icon at bounding box center [24, 90] width 13 height 14
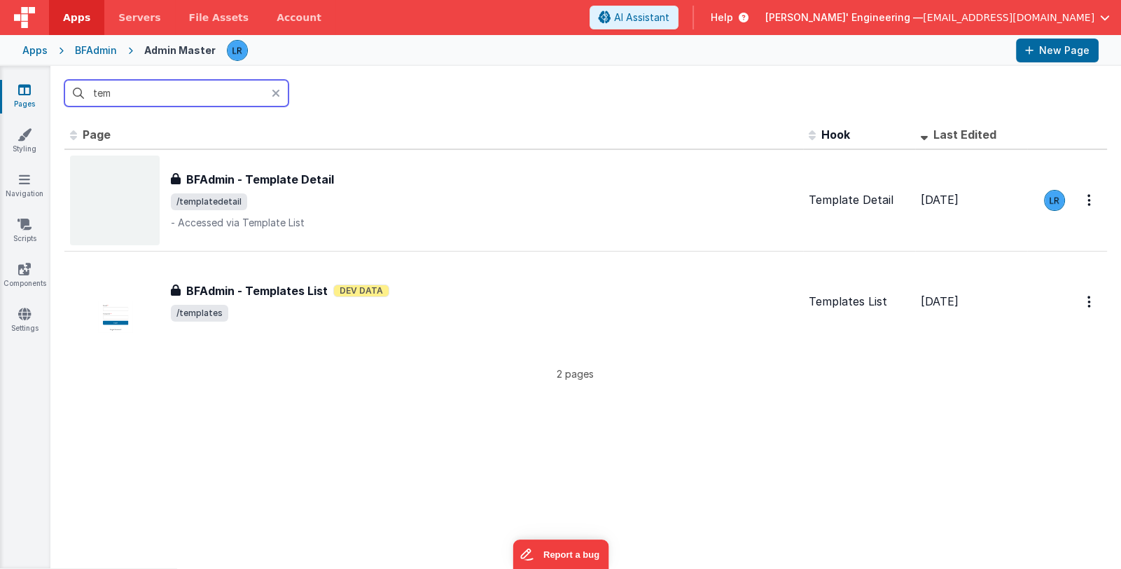
click at [32, 58] on div "Apps BFAdmin Admin Master New Page" at bounding box center [560, 50] width 1121 height 31
click at [32, 48] on div "Apps" at bounding box center [34, 50] width 25 height 14
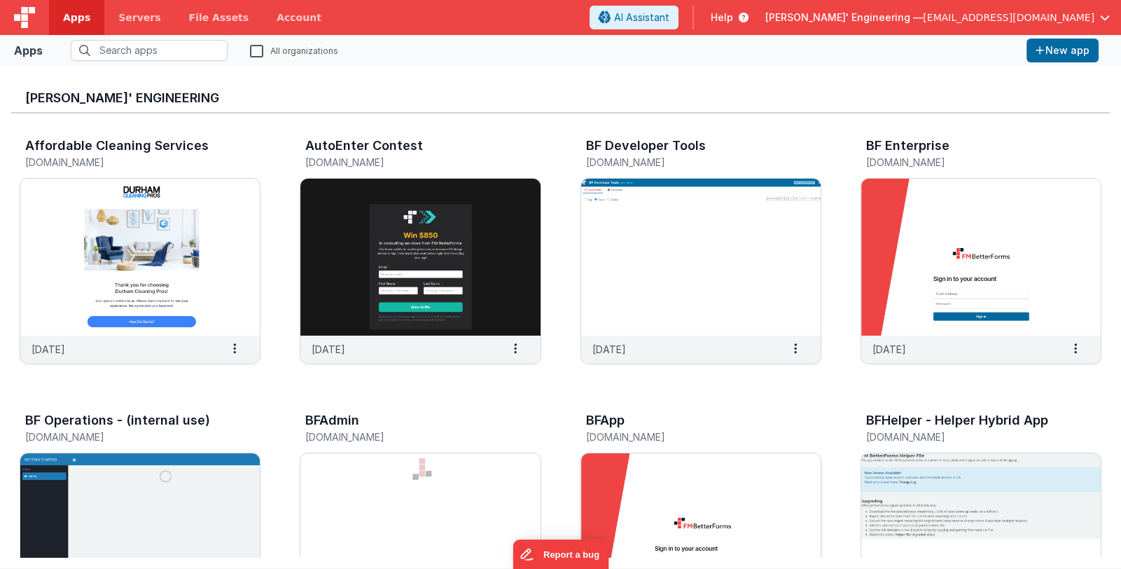
click at [689, 492] on img at bounding box center [700, 531] width 239 height 157
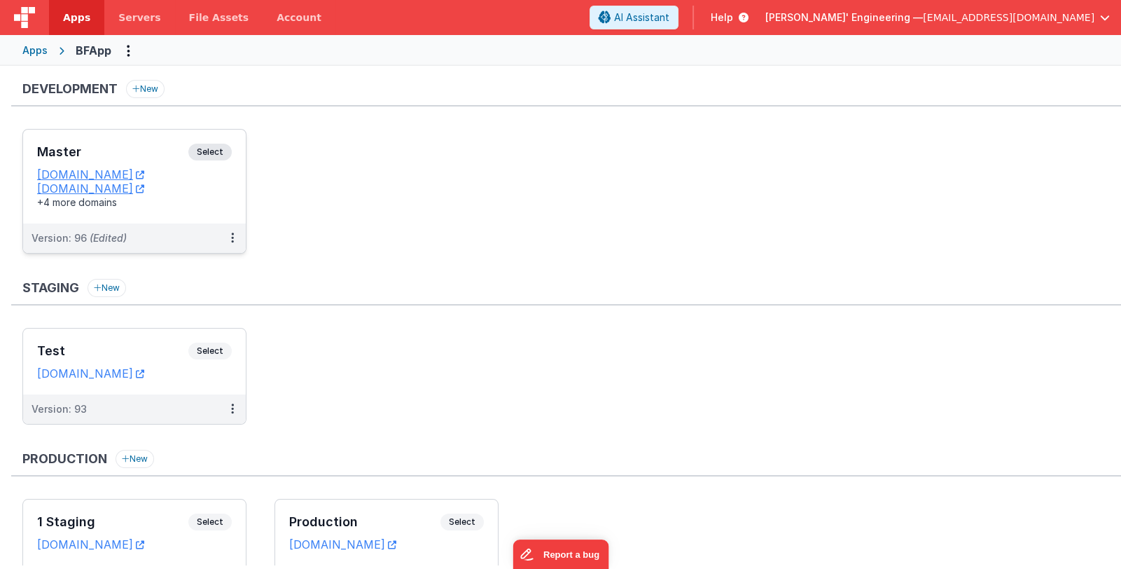
click at [128, 151] on h3 "Master" at bounding box center [112, 152] width 151 height 14
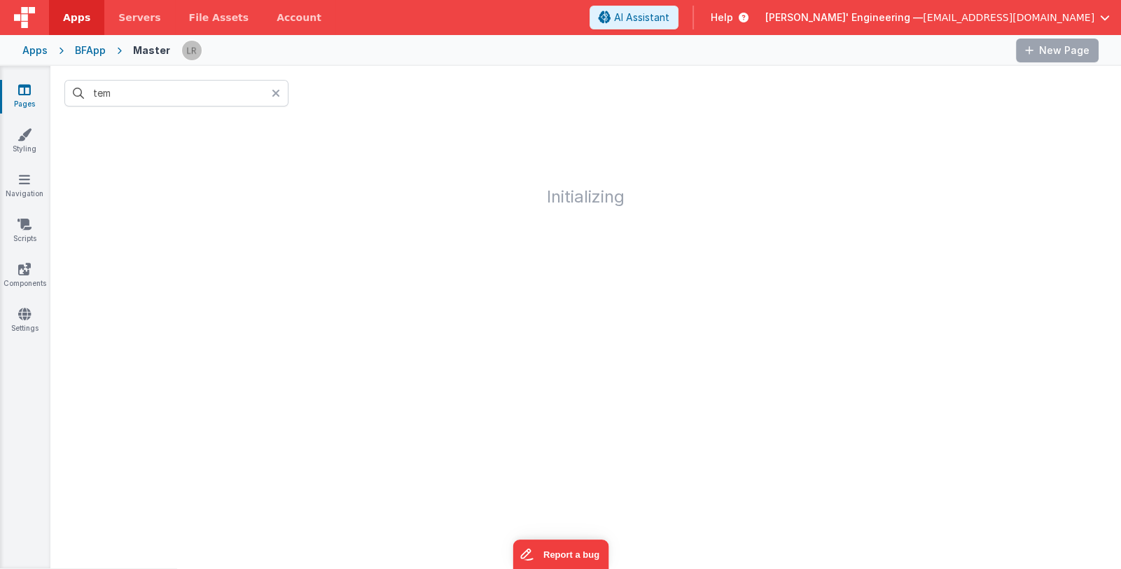
click at [273, 92] on icon at bounding box center [276, 93] width 8 height 11
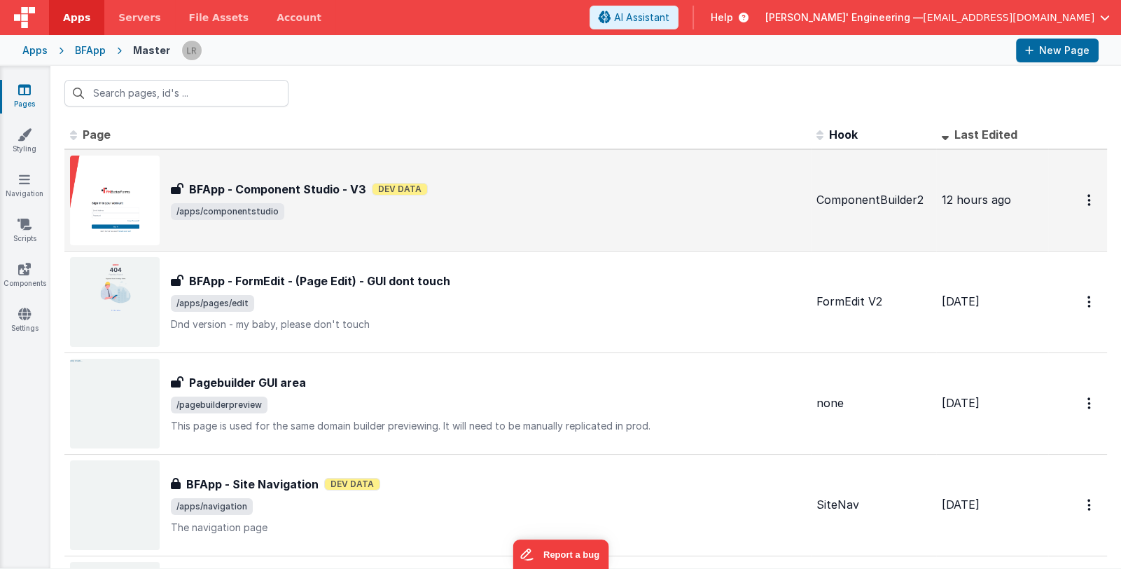
click at [604, 212] on span "/apps/componentstudio" at bounding box center [488, 211] width 634 height 17
